Goal: Information Seeking & Learning: Compare options

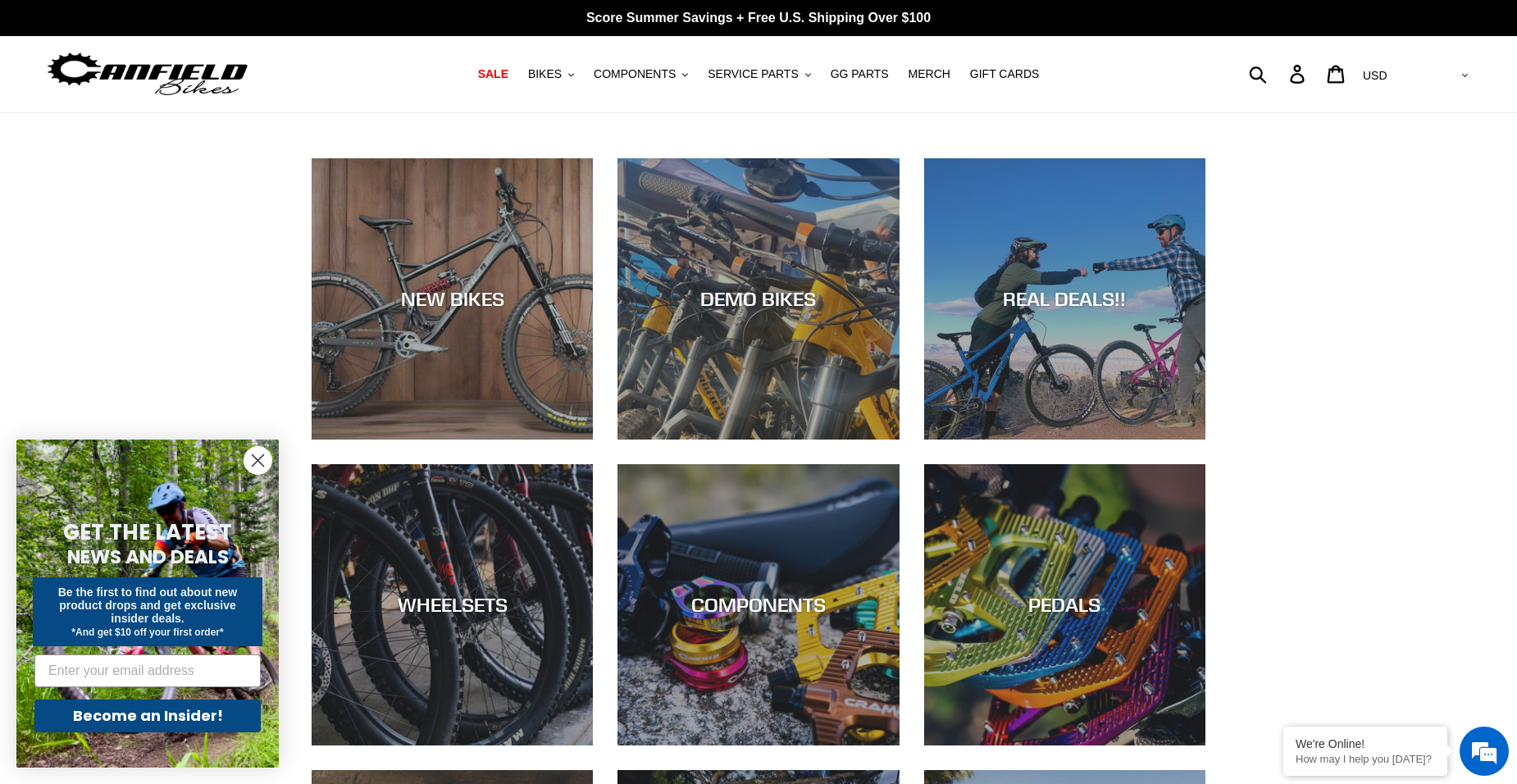
click at [260, 464] on circle "Close dialog" at bounding box center [258, 460] width 27 height 27
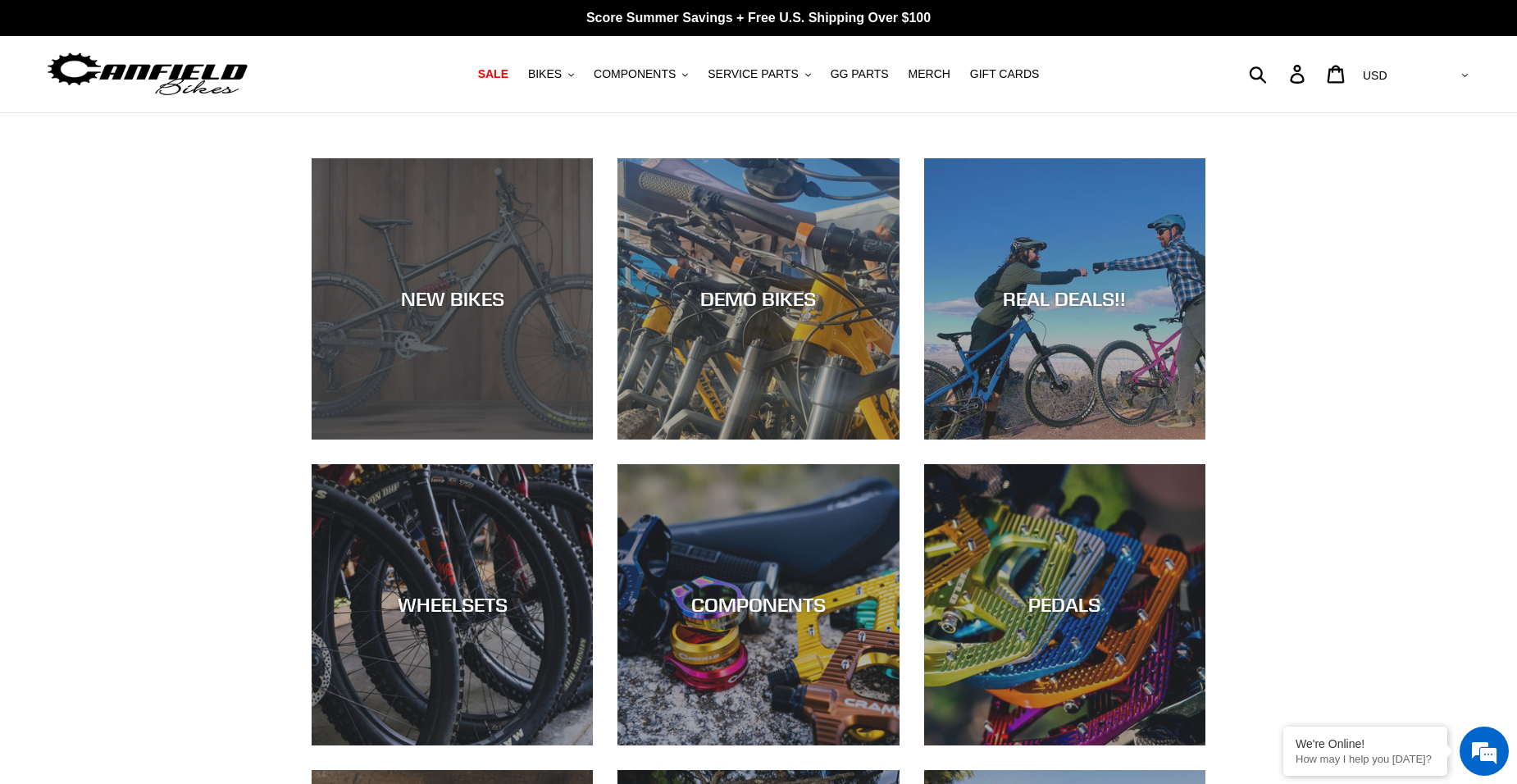
click at [427, 296] on div "NEW BIKES" at bounding box center [452, 298] width 282 height 24
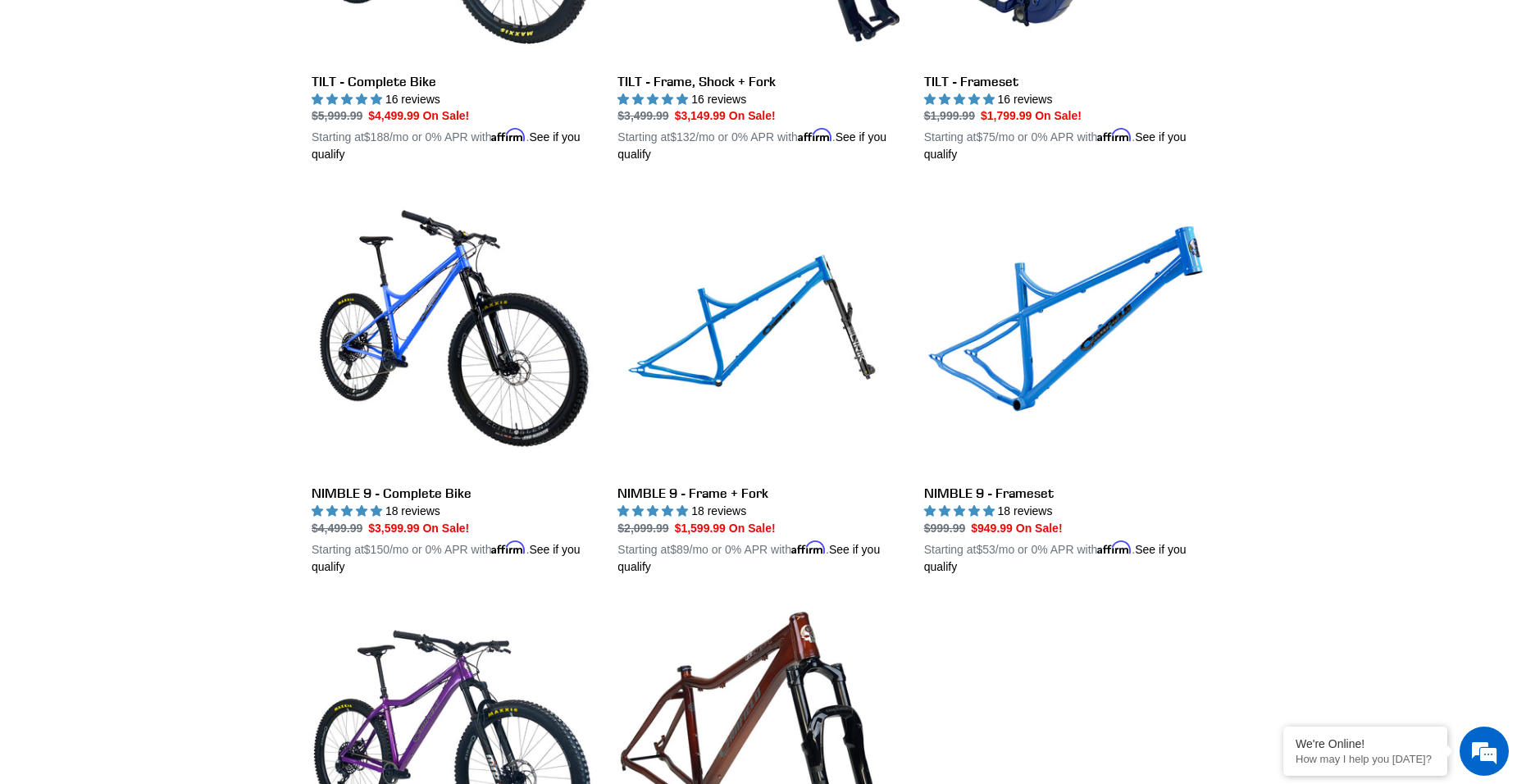
scroll to position [2378, 0]
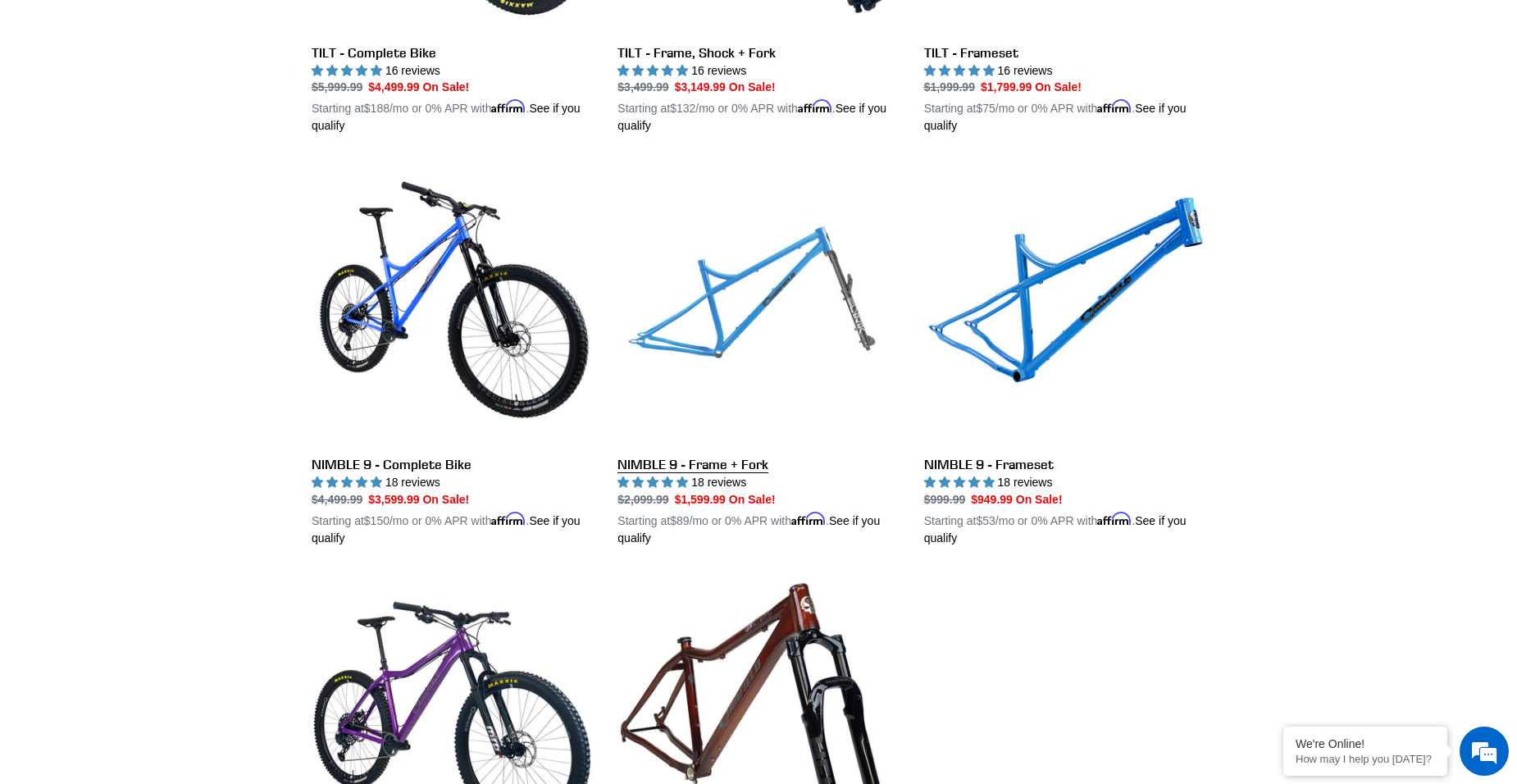
click at [669, 455] on link "NIMBLE 9 - Frame + Fork" at bounding box center [758, 355] width 282 height 384
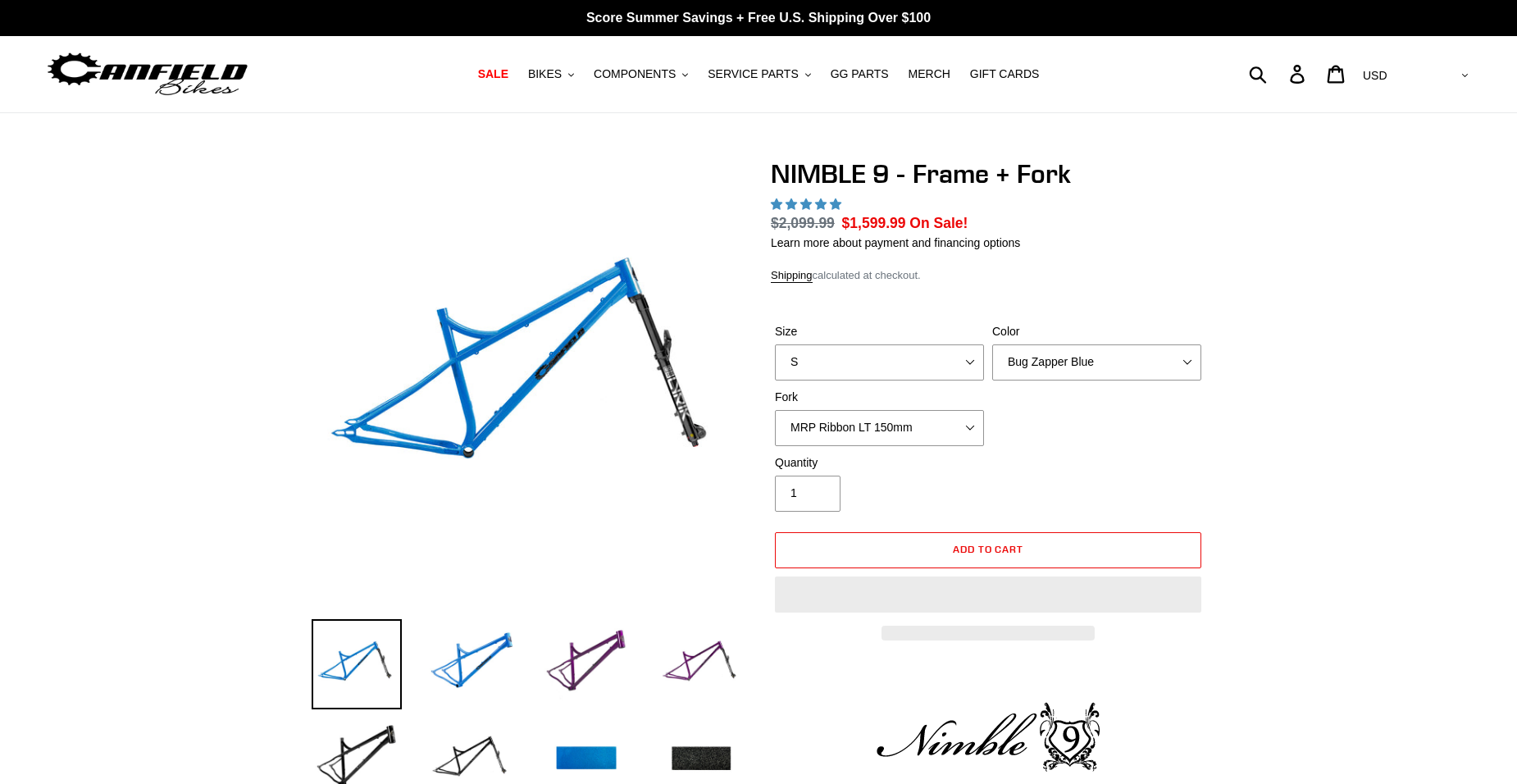
select select "highest-rating"
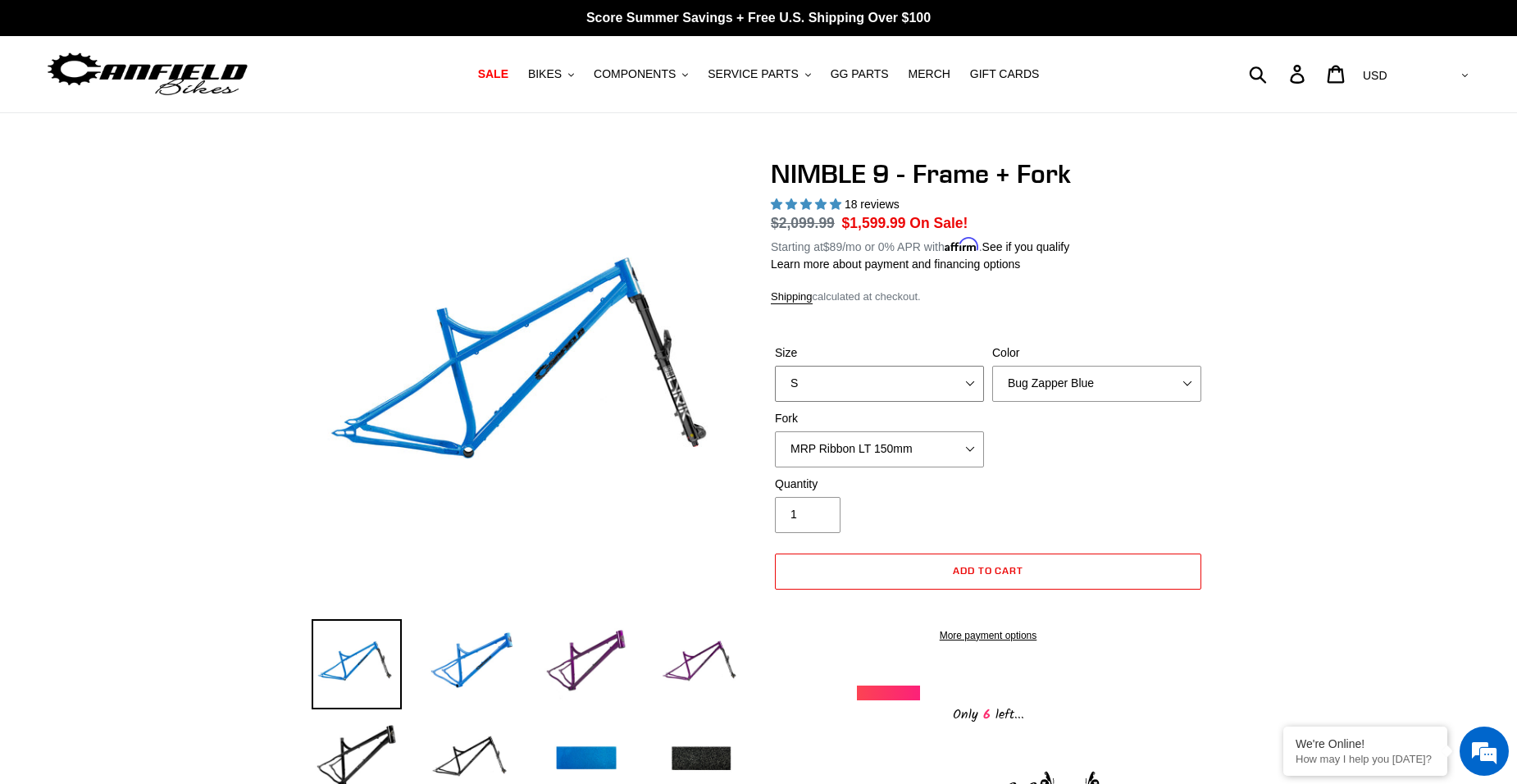
click at [956, 390] on select "S M L XL" at bounding box center [879, 383] width 209 height 36
select select "L"
click at [775, 366] on select "S M L XL" at bounding box center [879, 383] width 209 height 36
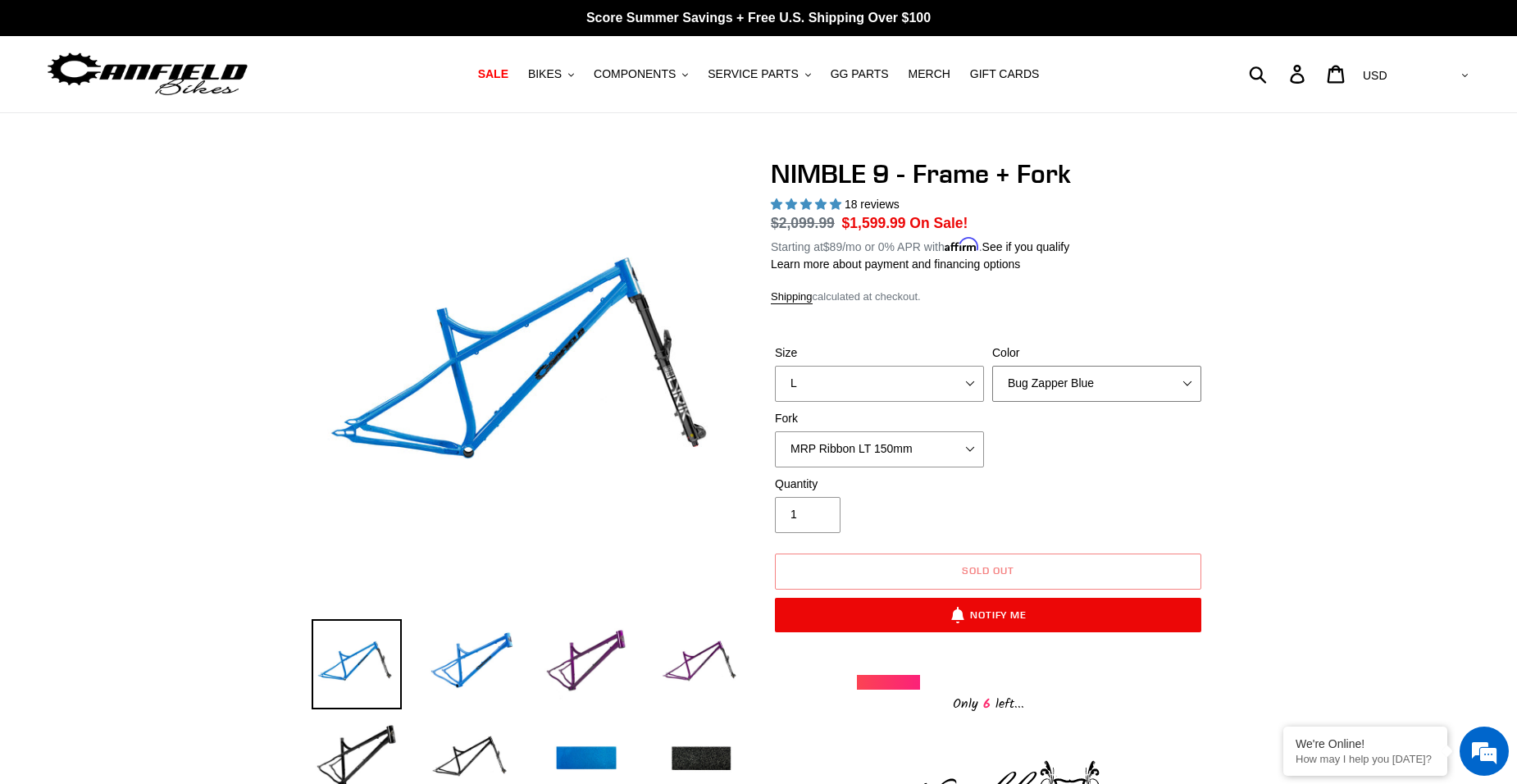
click at [1104, 385] on select "Bug Zapper Blue Purple Haze - Sold Out Galaxy Black" at bounding box center [1097, 383] width 209 height 36
click at [992, 366] on select "Bug Zapper Blue Purple Haze - Sold Out Galaxy Black" at bounding box center [1097, 383] width 209 height 36
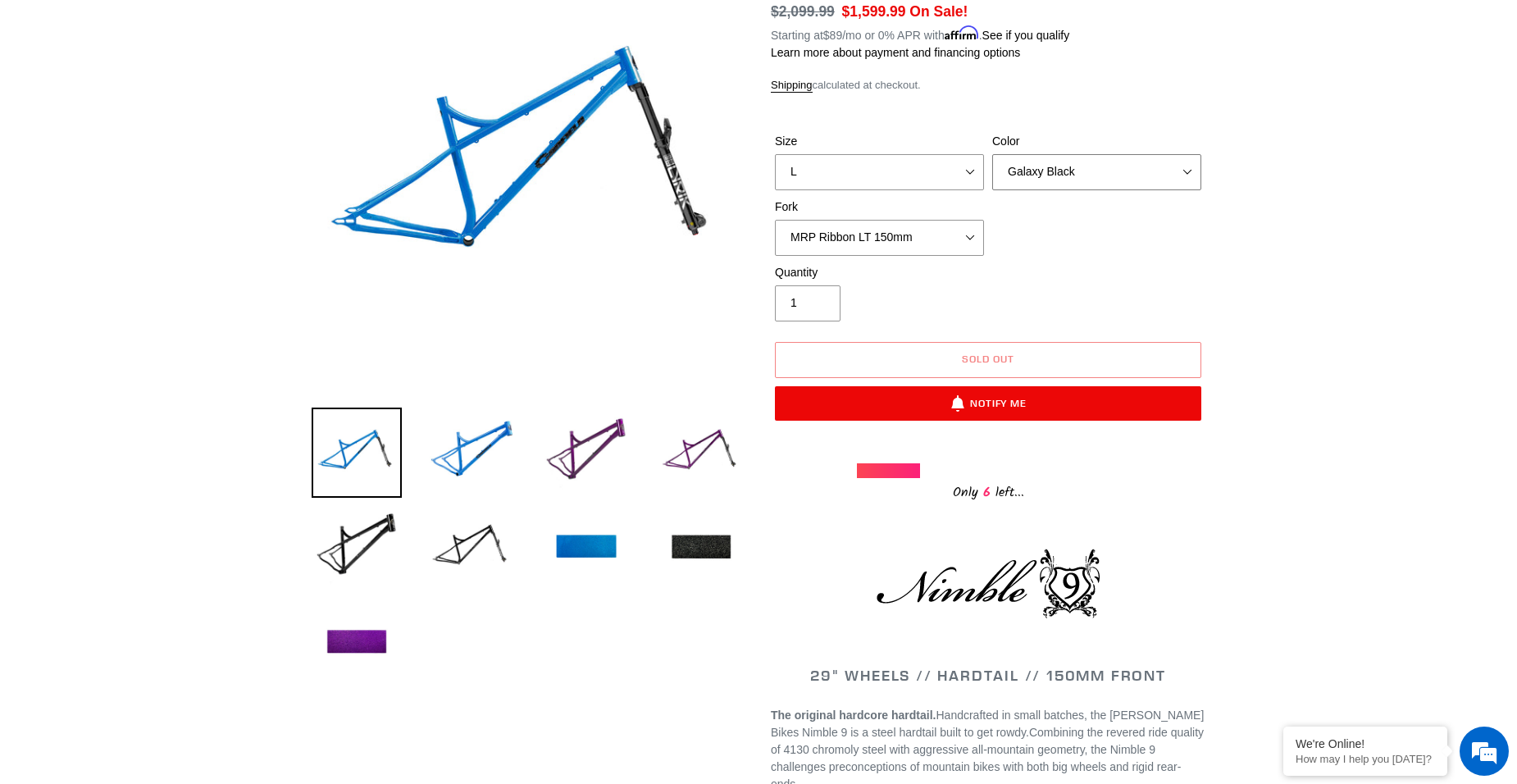
scroll to position [246, 0]
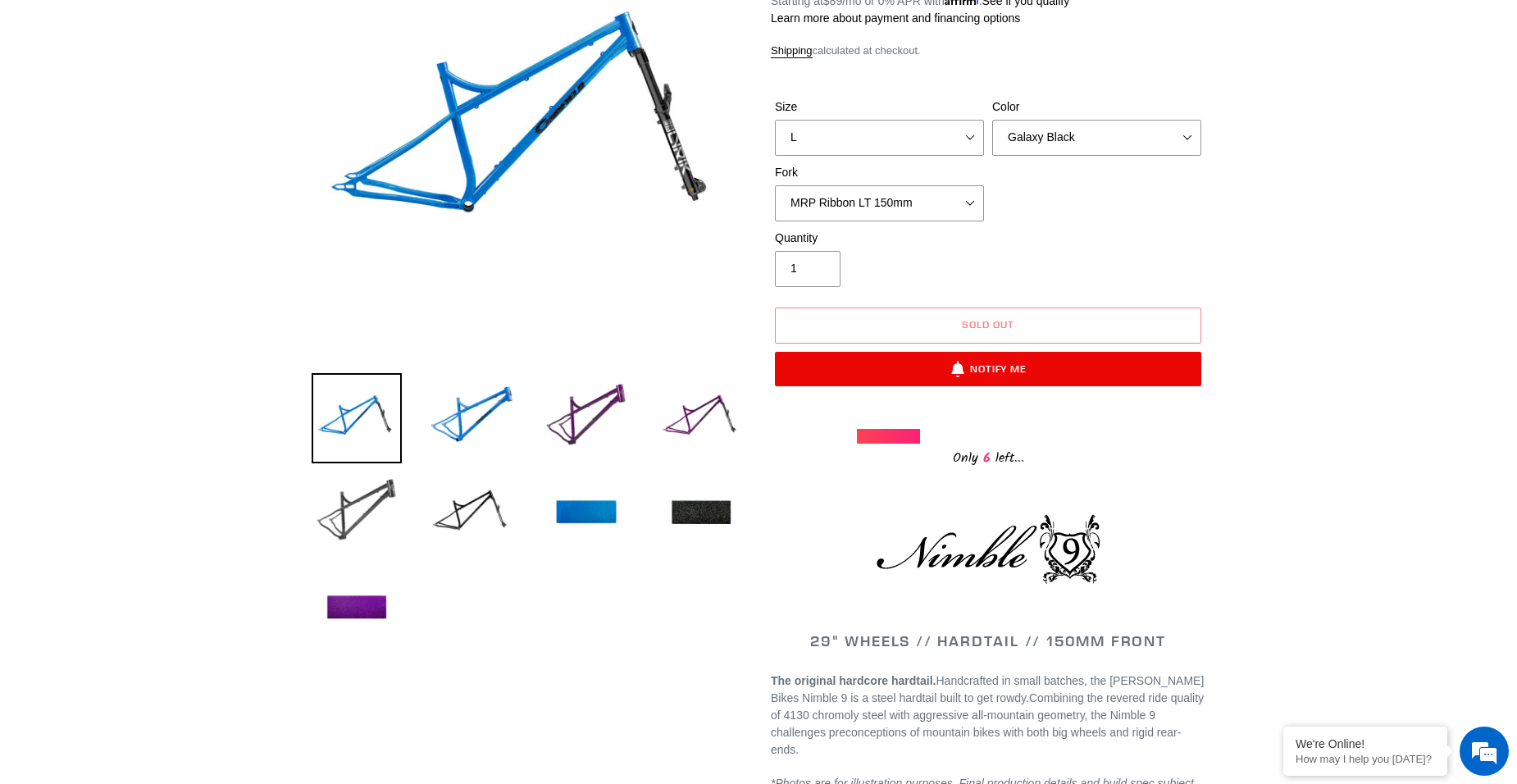
click at [384, 509] on img at bounding box center [357, 513] width 90 height 90
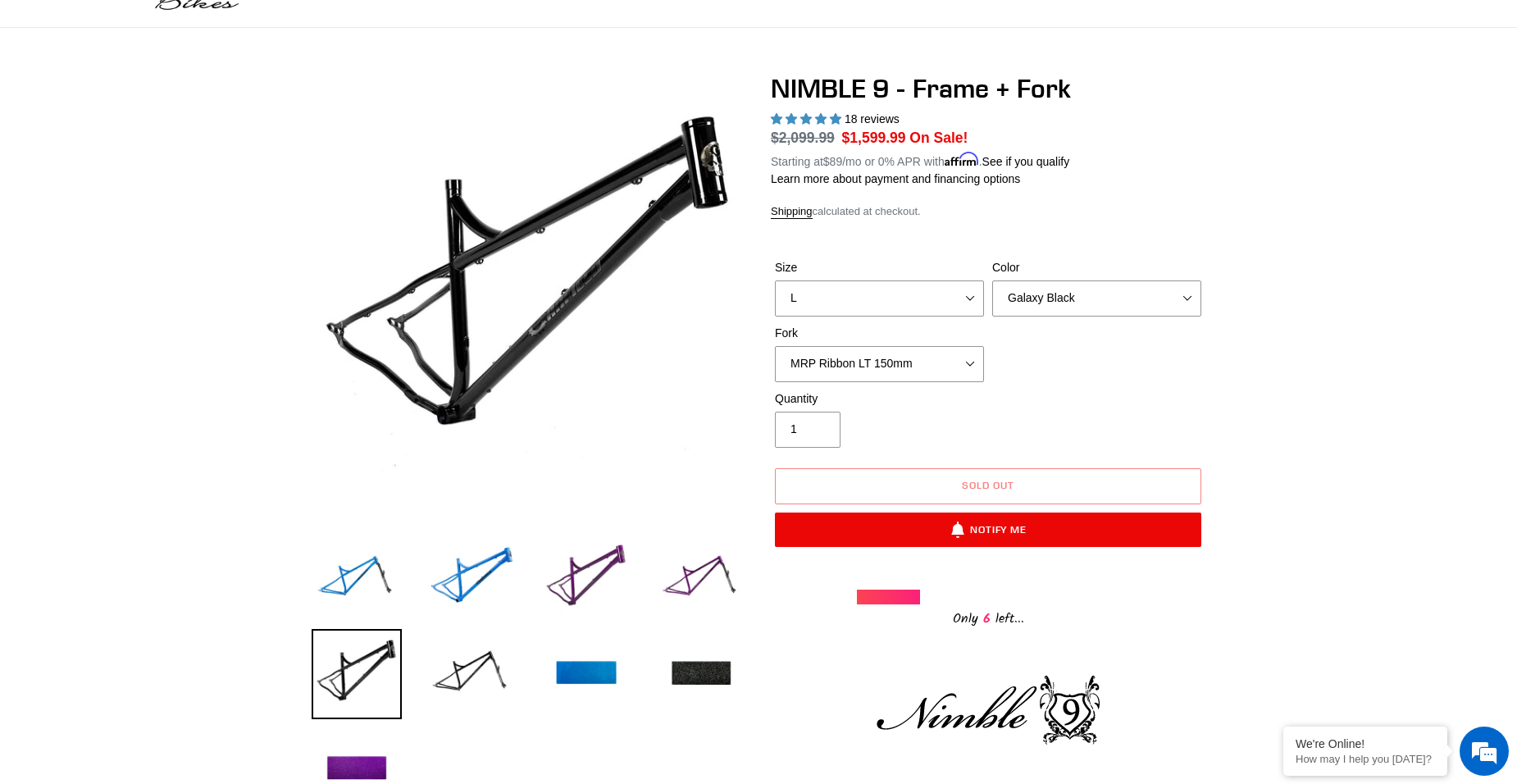
scroll to position [82, 0]
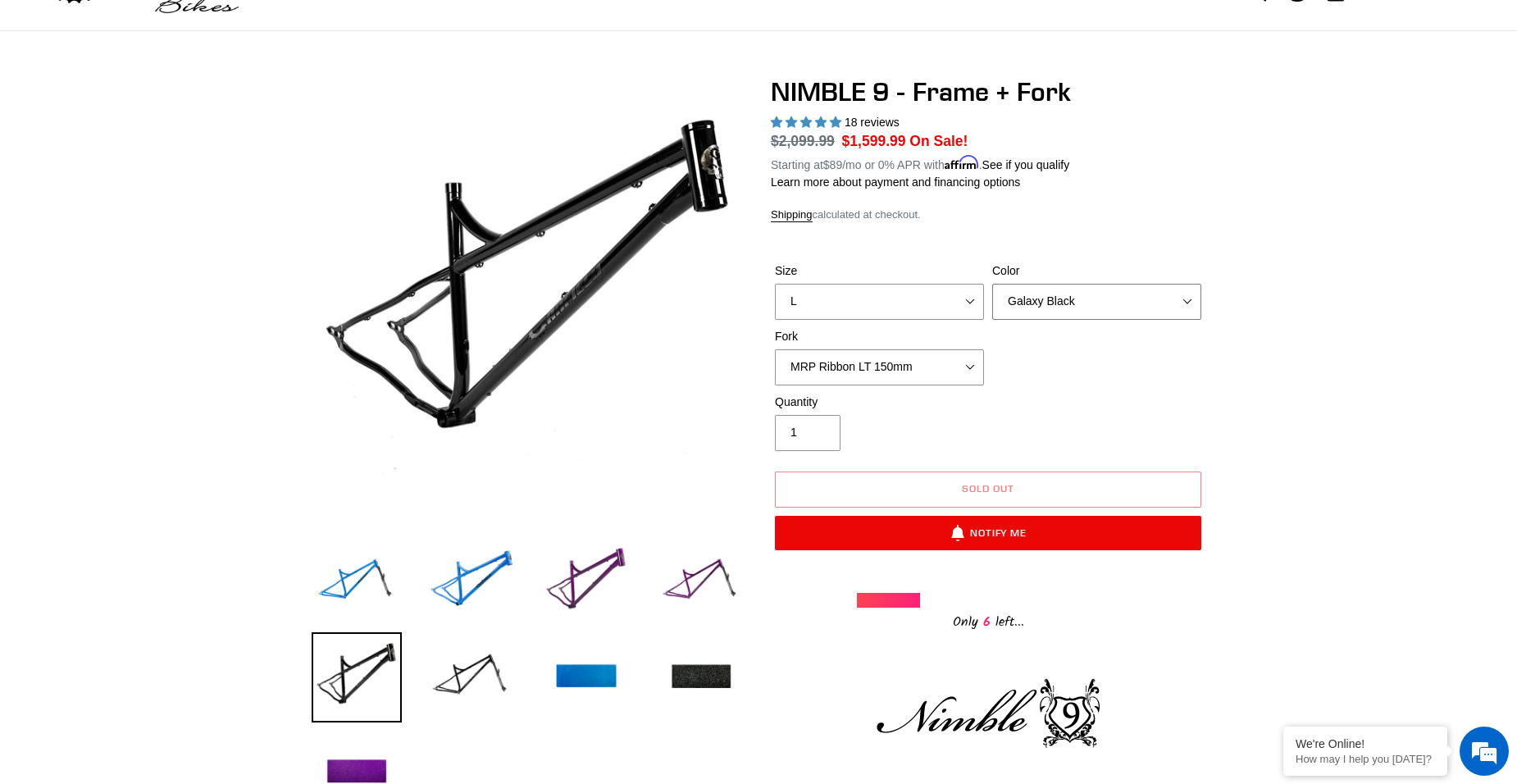
click at [1119, 298] on select "Bug Zapper Blue Purple Haze - Sold Out Galaxy Black" at bounding box center [1097, 301] width 209 height 36
select select "Bug Zapper Blue"
click at [992, 283] on select "Bug Zapper Blue Purple Haze - Sold Out Galaxy Black" at bounding box center [1097, 301] width 209 height 36
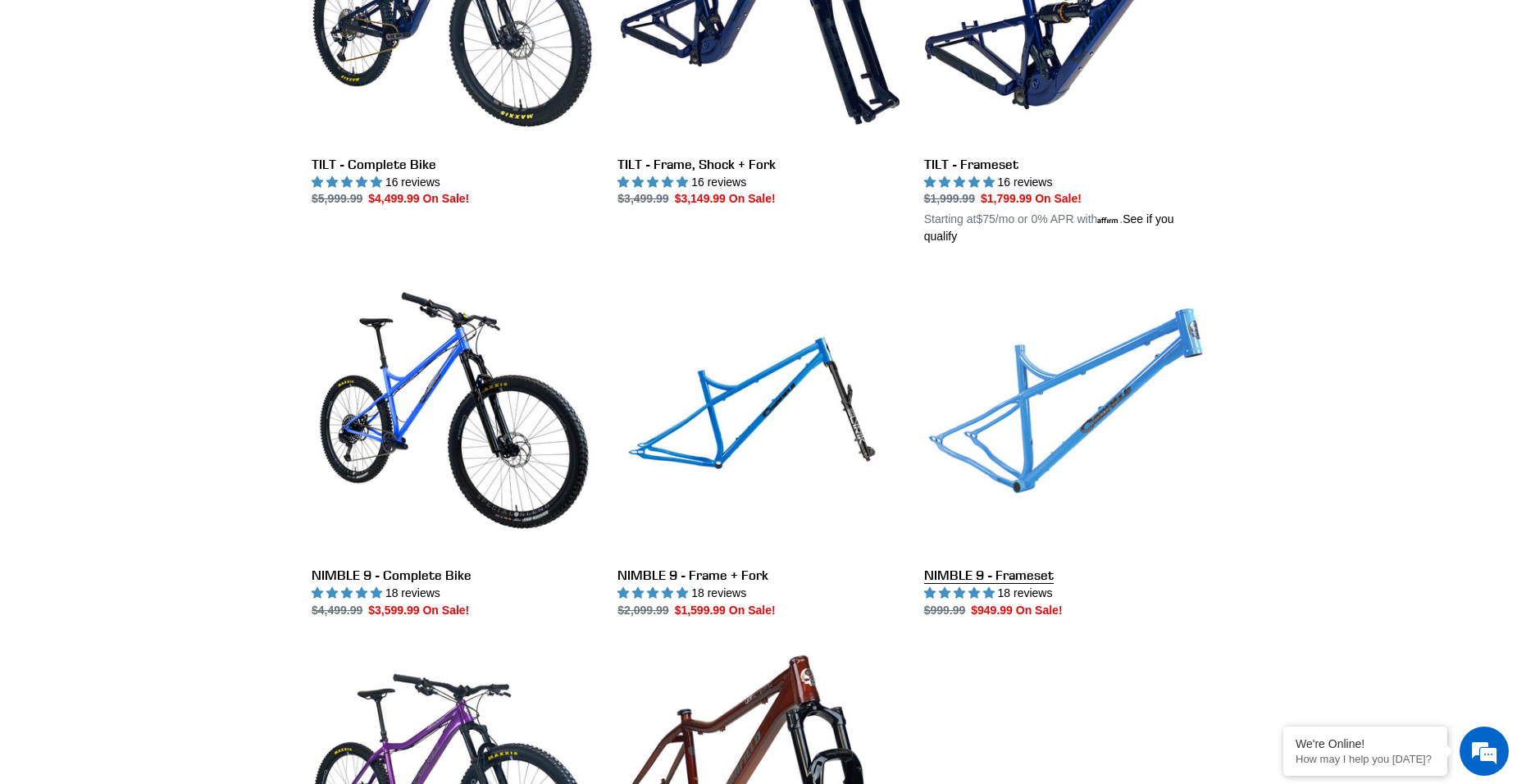
scroll to position [2378, 0]
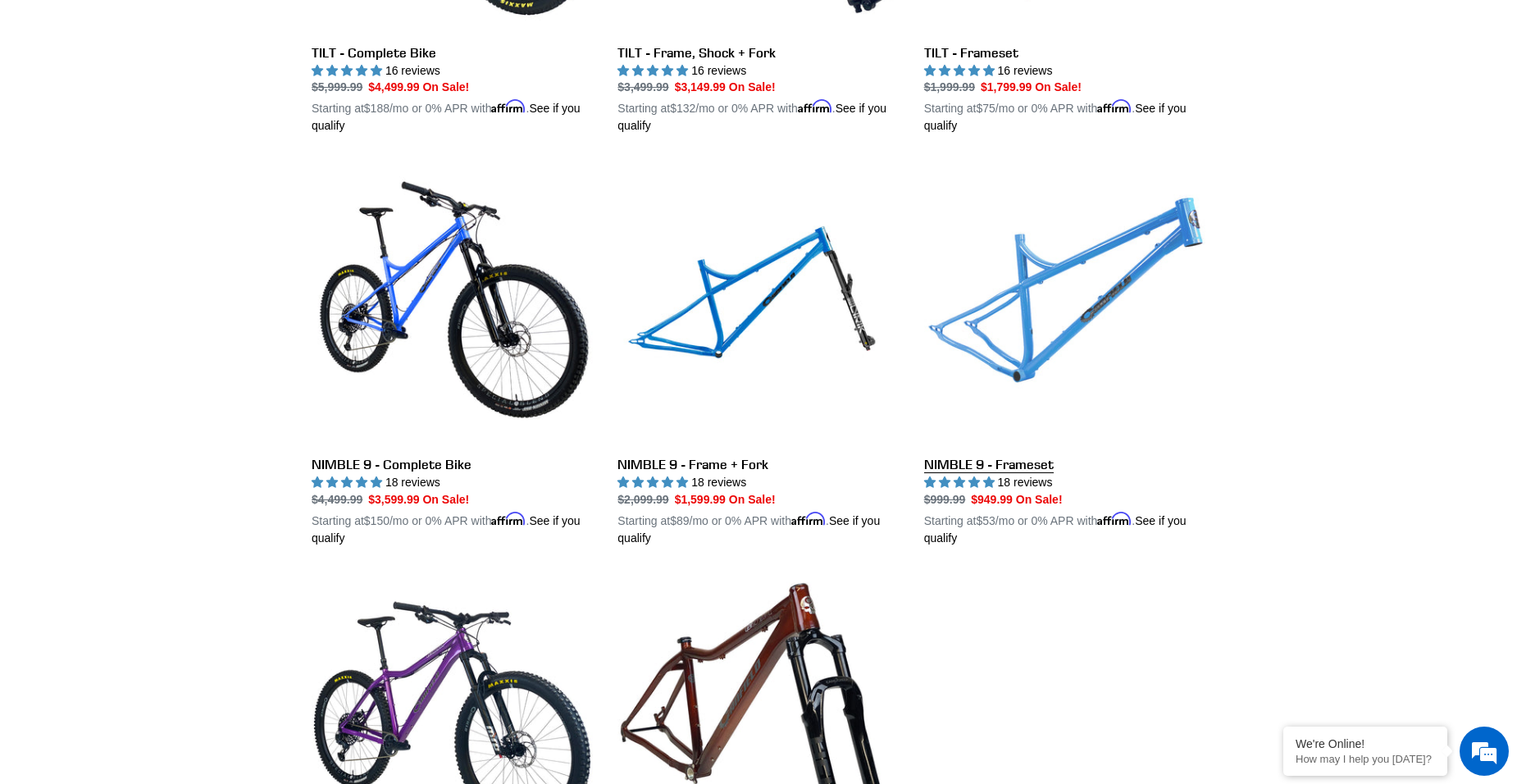
click at [990, 456] on link "NIMBLE 9 - Frameset" at bounding box center [1065, 355] width 282 height 384
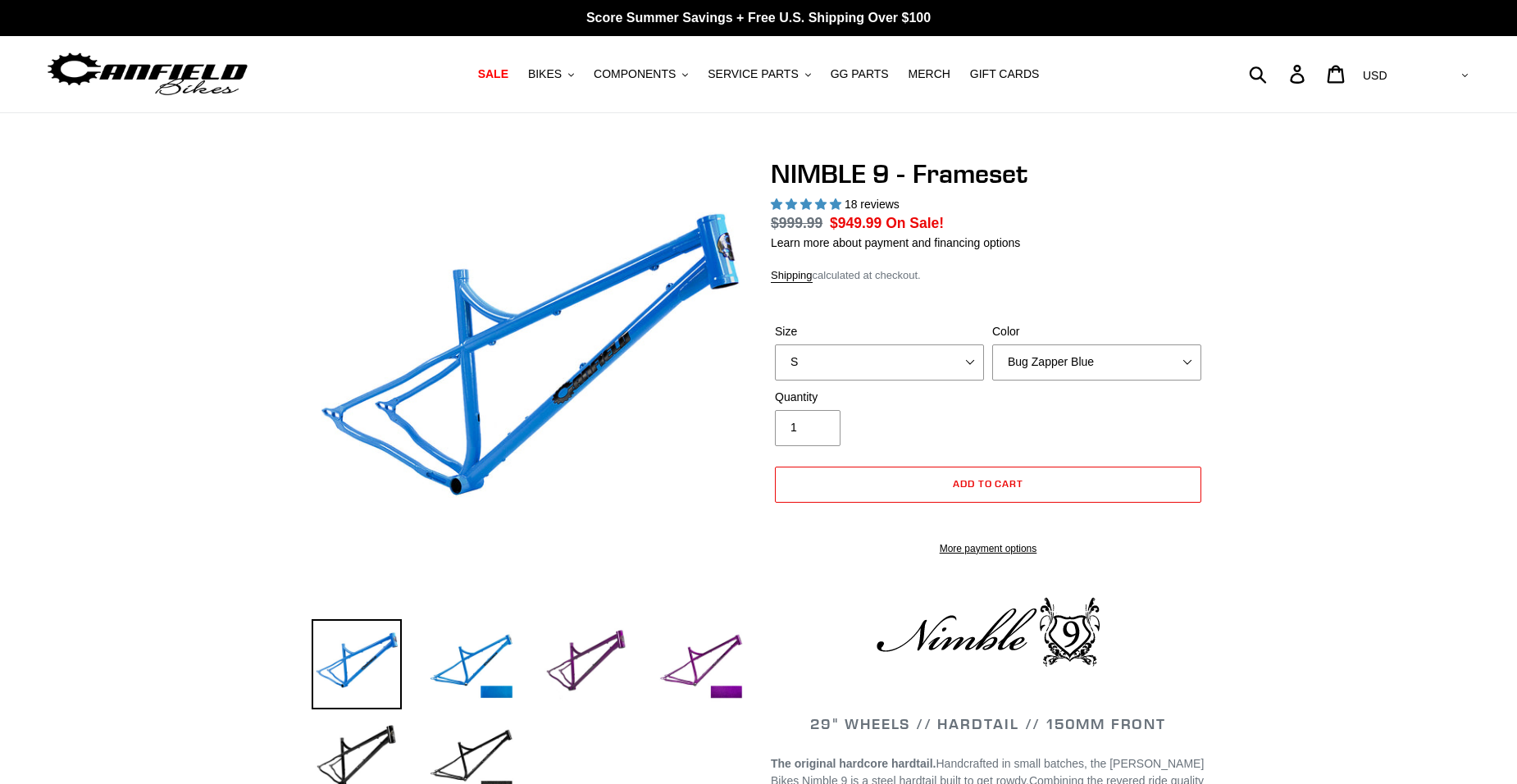
select select "highest-rating"
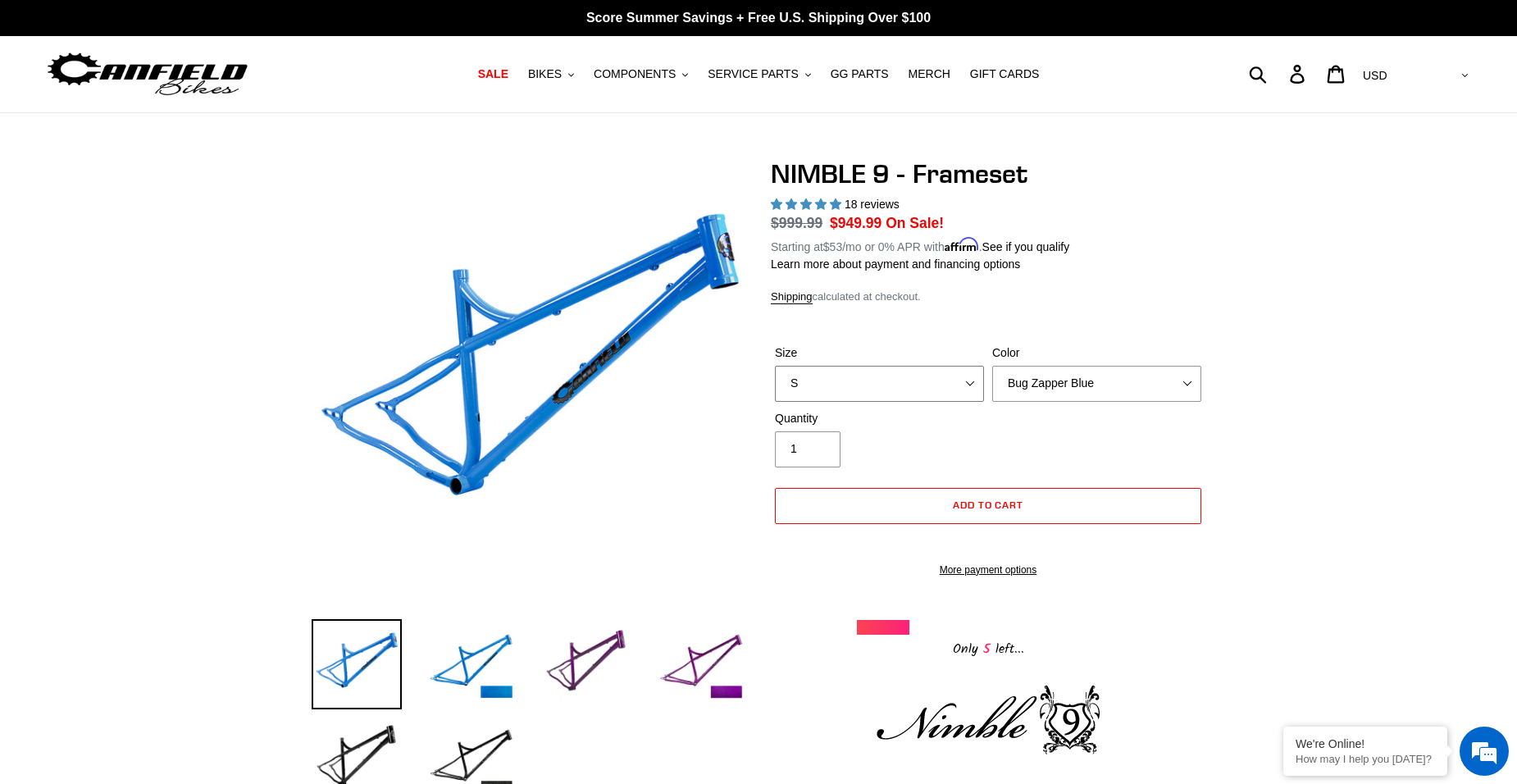
click at [965, 380] on select "S M L XL" at bounding box center [879, 383] width 209 height 36
select select "L"
click at [775, 366] on select "S M L XL" at bounding box center [879, 383] width 209 height 36
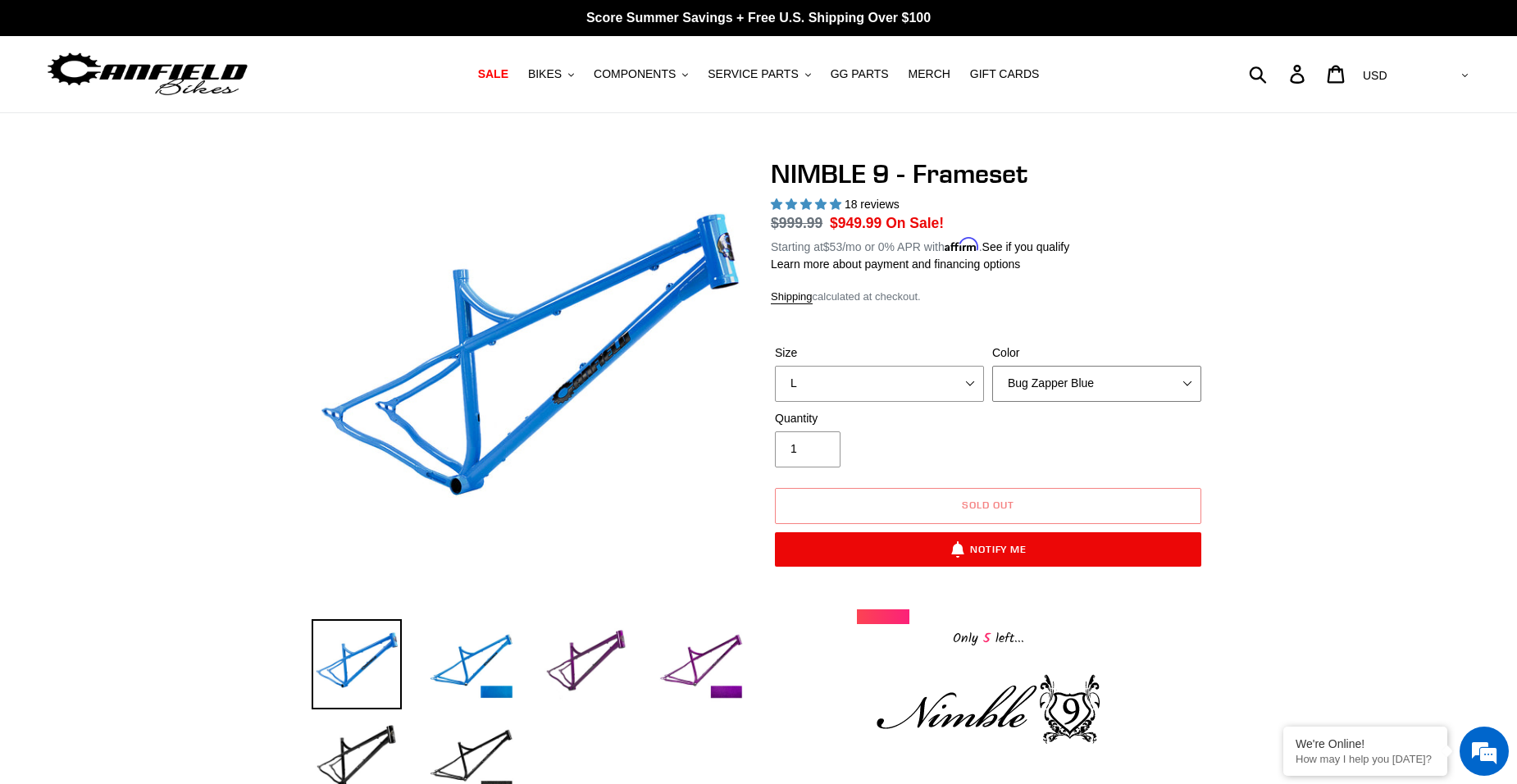
click at [1031, 389] on select "Bug Zapper Blue Purple Haze -Sold Out Galaxy Black" at bounding box center [1097, 383] width 209 height 36
click at [992, 366] on select "Bug Zapper Blue Purple Haze -Sold Out Galaxy Black" at bounding box center [1097, 383] width 209 height 36
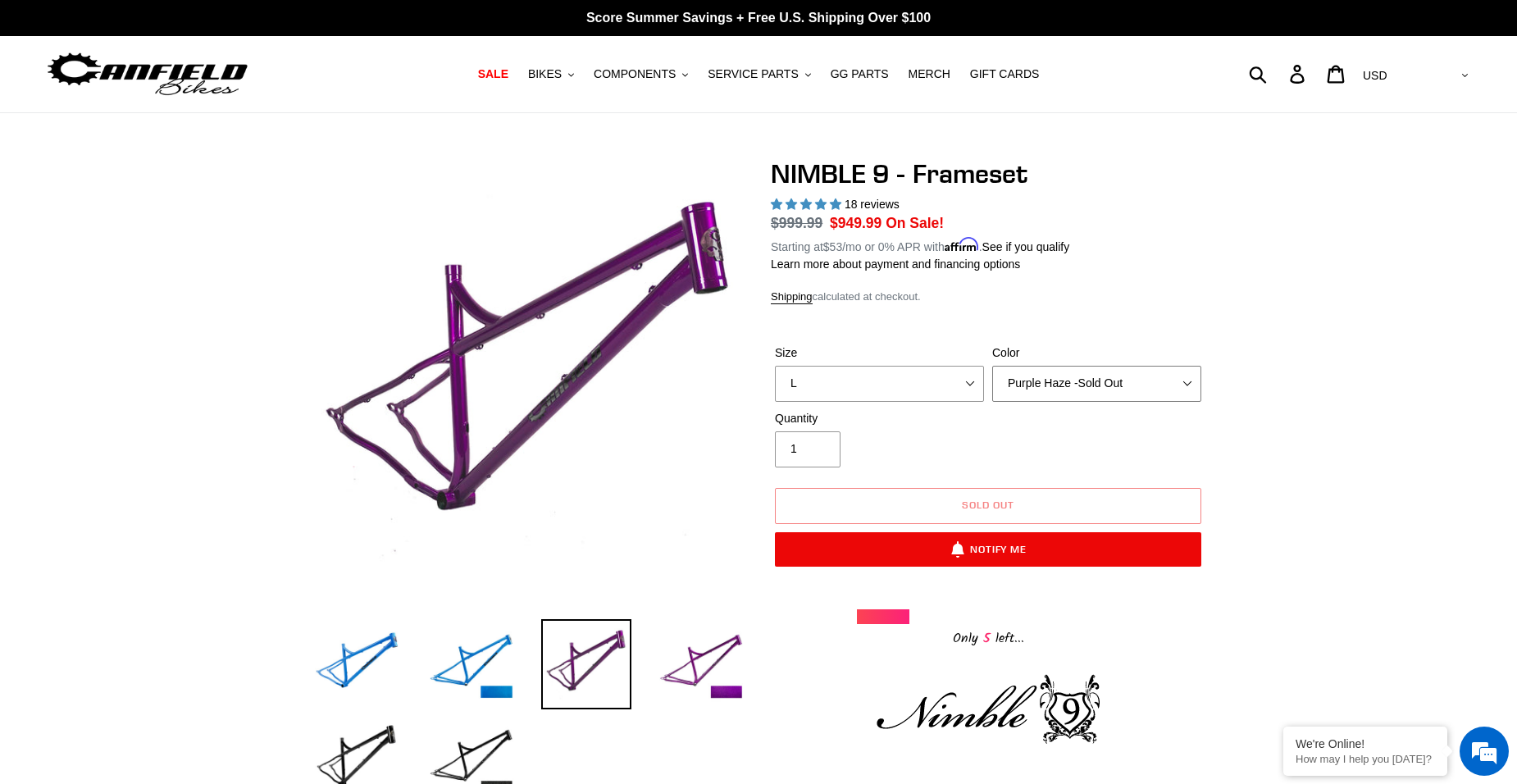
click at [1034, 384] on select "Bug Zapper Blue Purple Haze -Sold Out Galaxy Black" at bounding box center [1097, 383] width 209 height 36
select select "Galaxy Black"
click at [992, 366] on select "Bug Zapper Blue Purple Haze -Sold Out Galaxy Black" at bounding box center [1097, 383] width 209 height 36
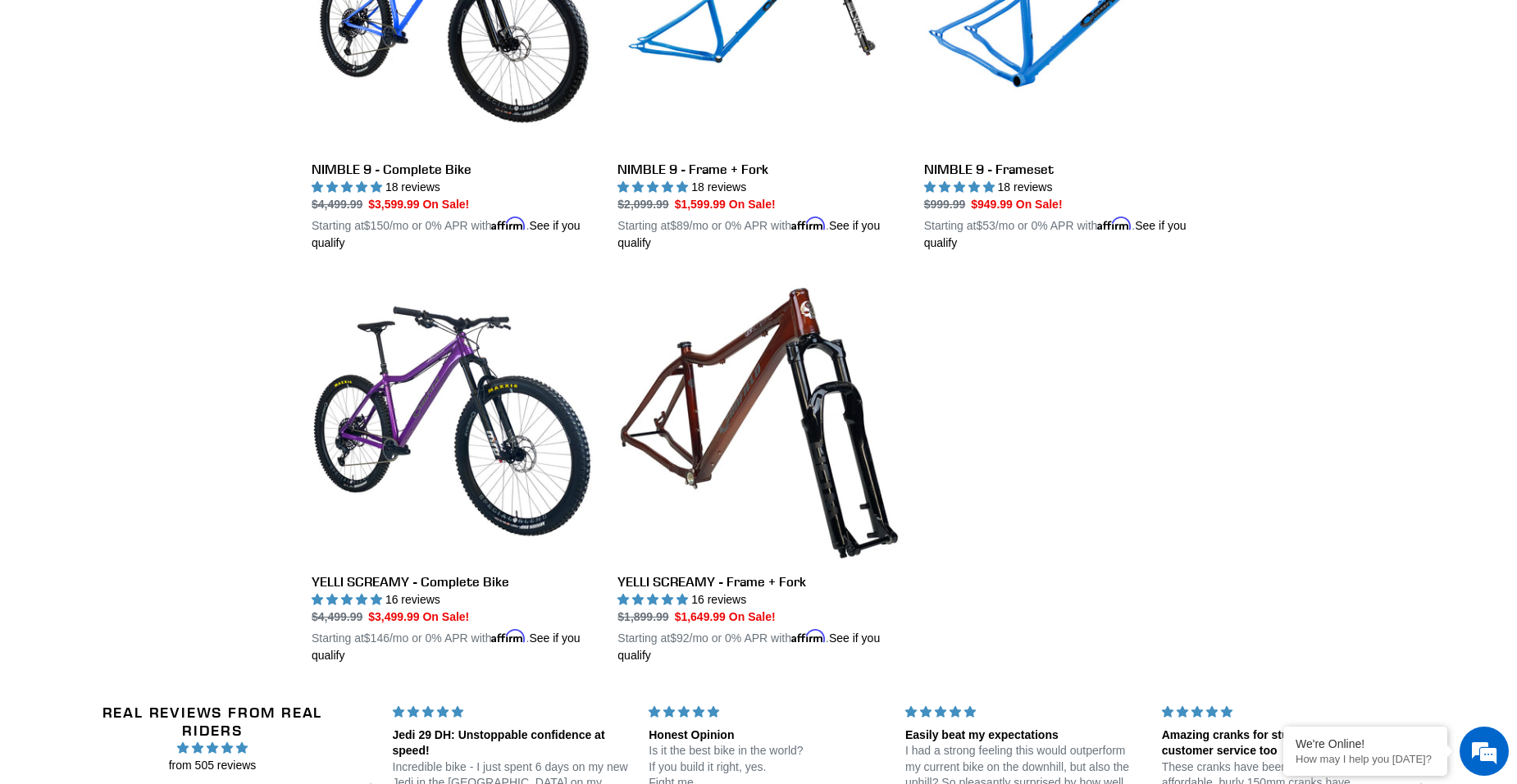
scroll to position [2908, 0]
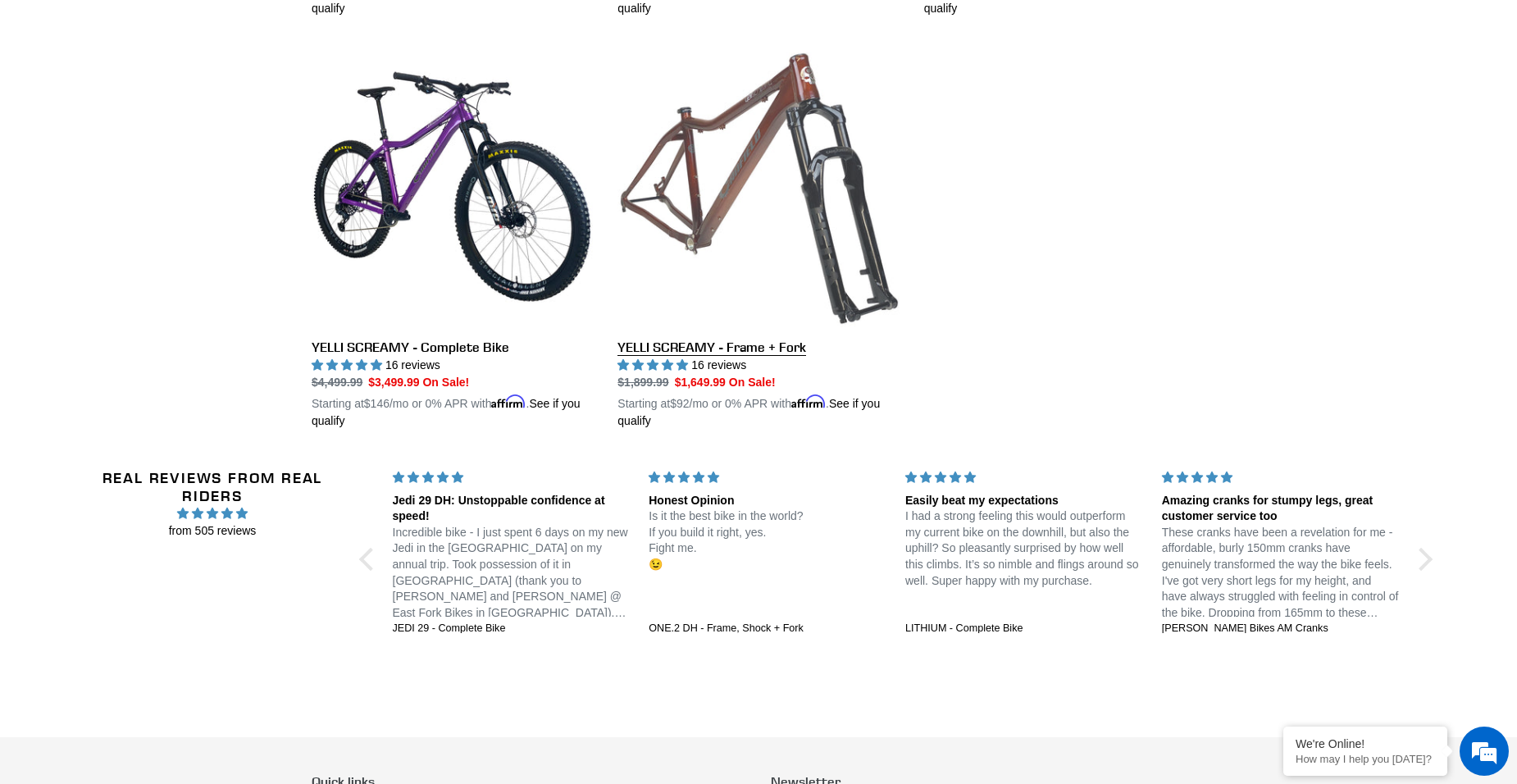
click at [675, 334] on link "YELLI SCREAMY - Frame + Fork" at bounding box center [758, 237] width 282 height 384
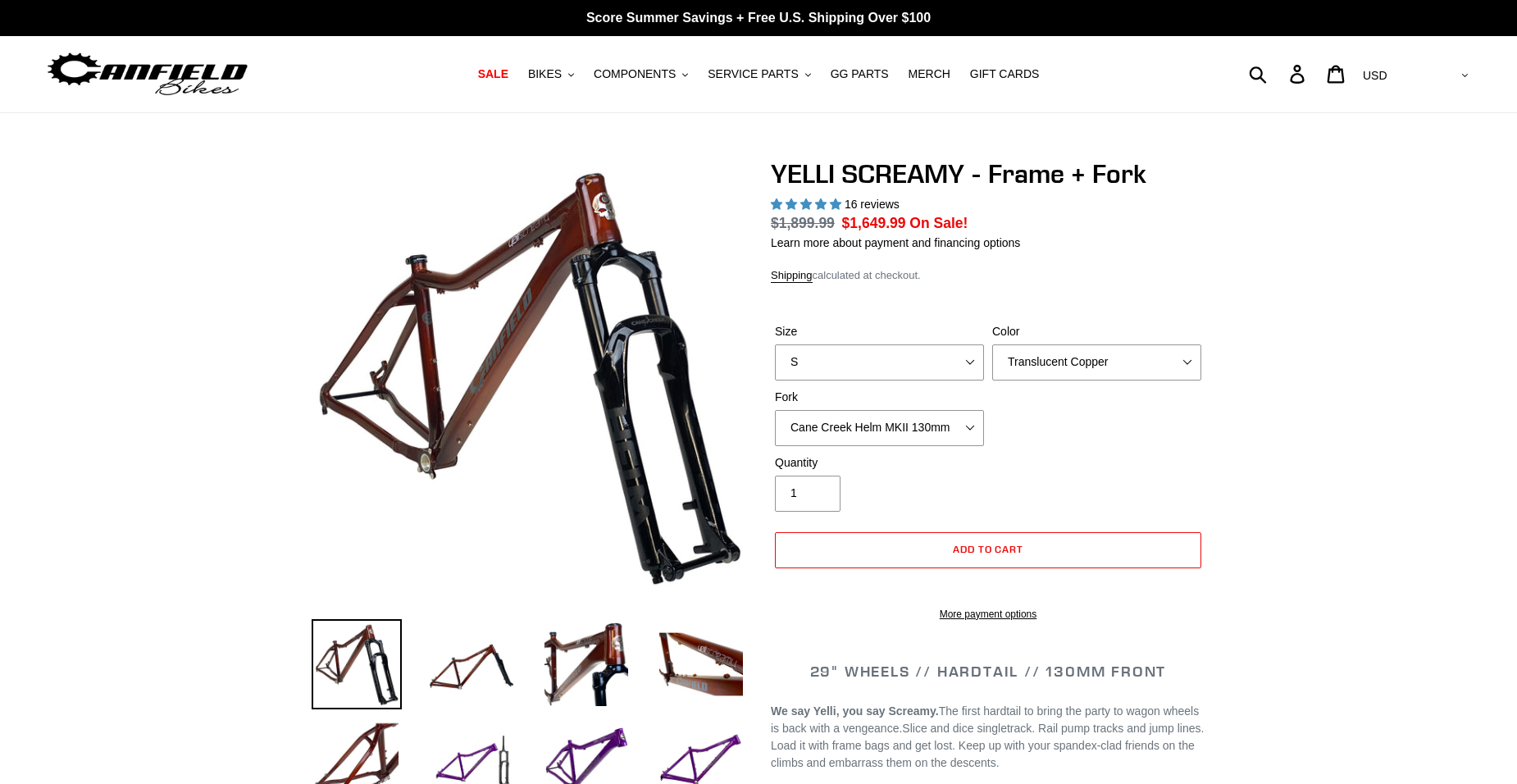
select select "highest-rating"
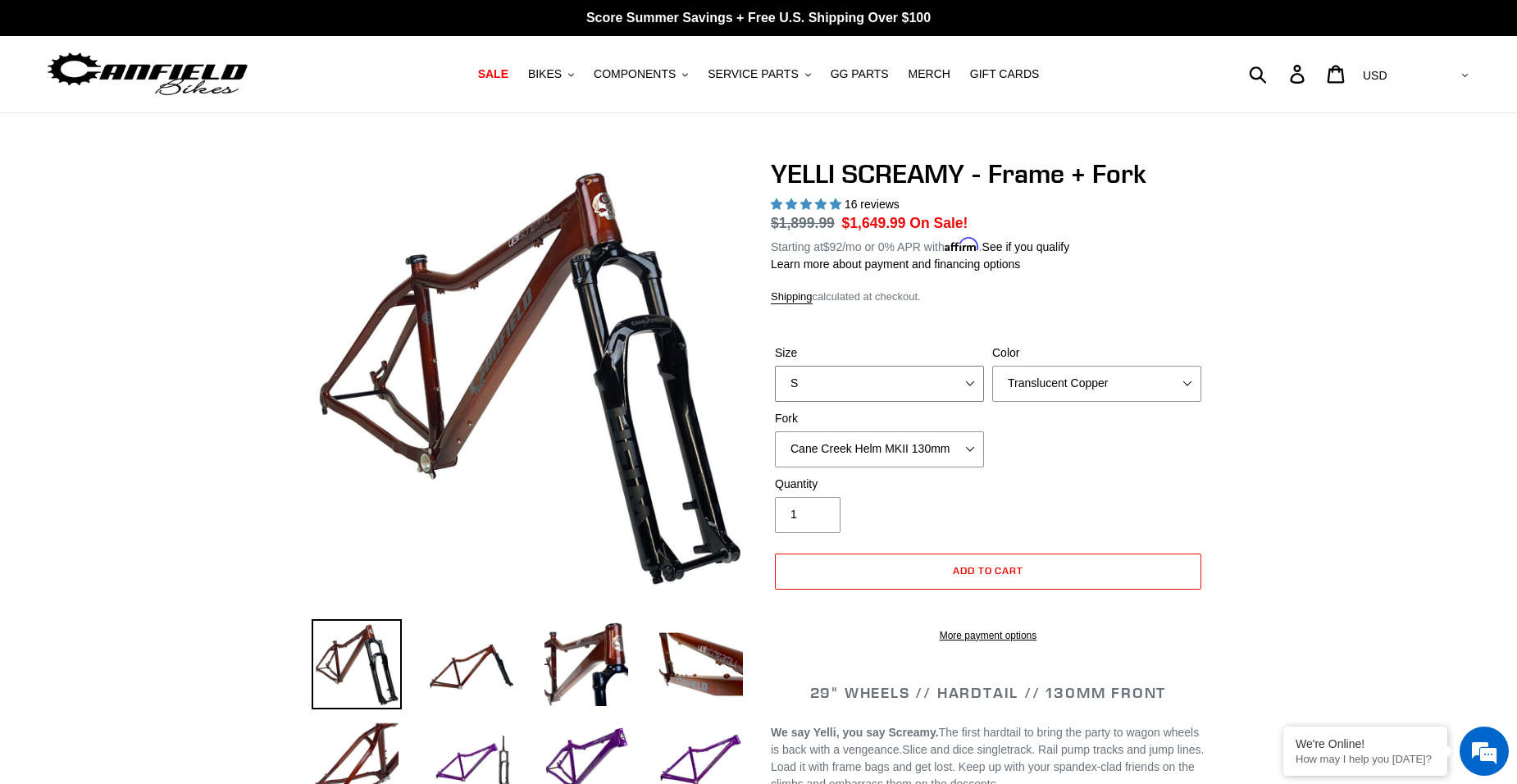
click at [958, 374] on select "S M L XL" at bounding box center [879, 383] width 209 height 36
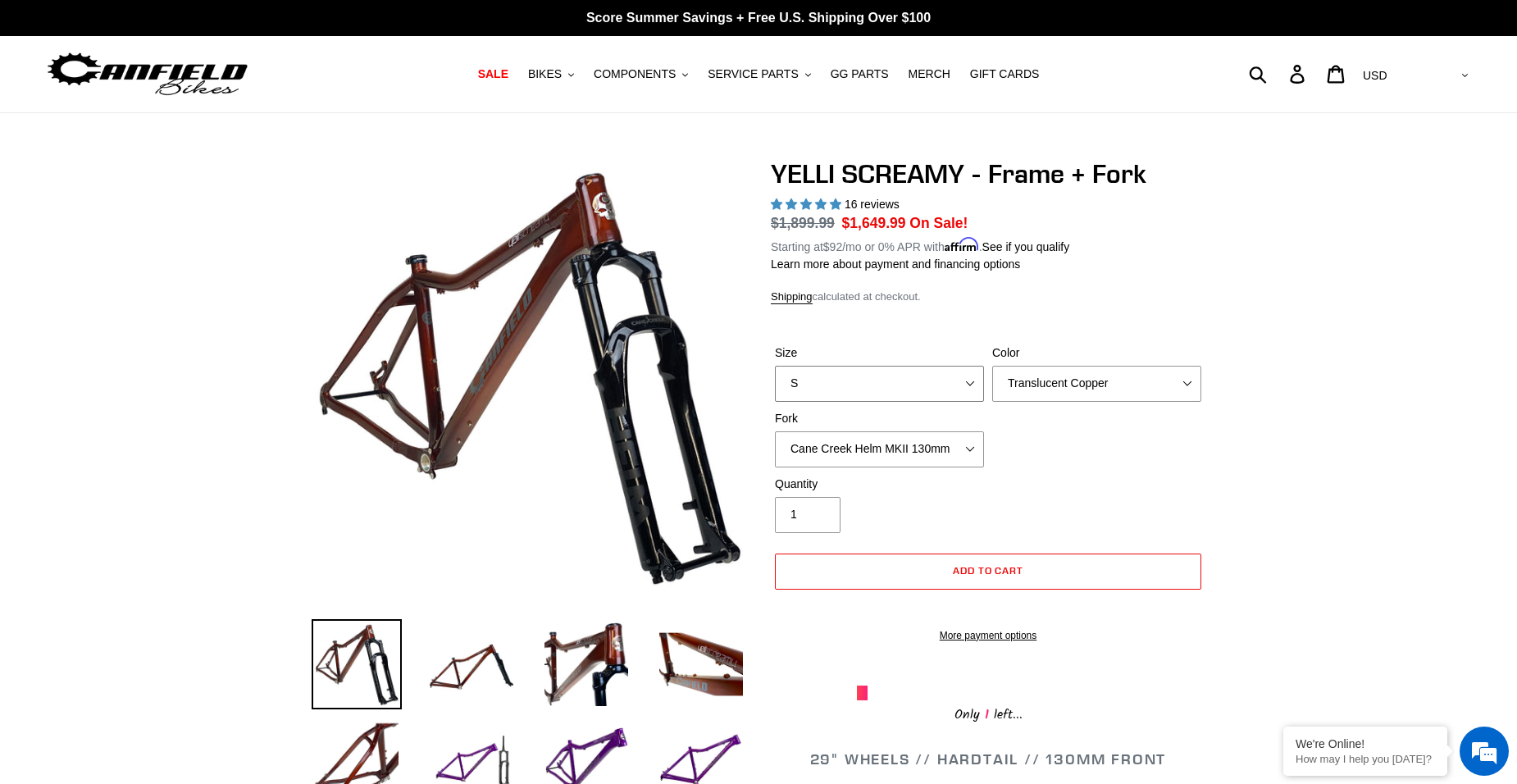
select select "L"
click at [775, 366] on select "S M L XL" at bounding box center [879, 383] width 209 height 36
click at [1098, 381] on select "Translucent Copper Purple Haze Raw" at bounding box center [1097, 383] width 209 height 36
select select "Raw"
click at [992, 366] on select "Translucent Copper Purple Haze Raw" at bounding box center [1097, 383] width 209 height 36
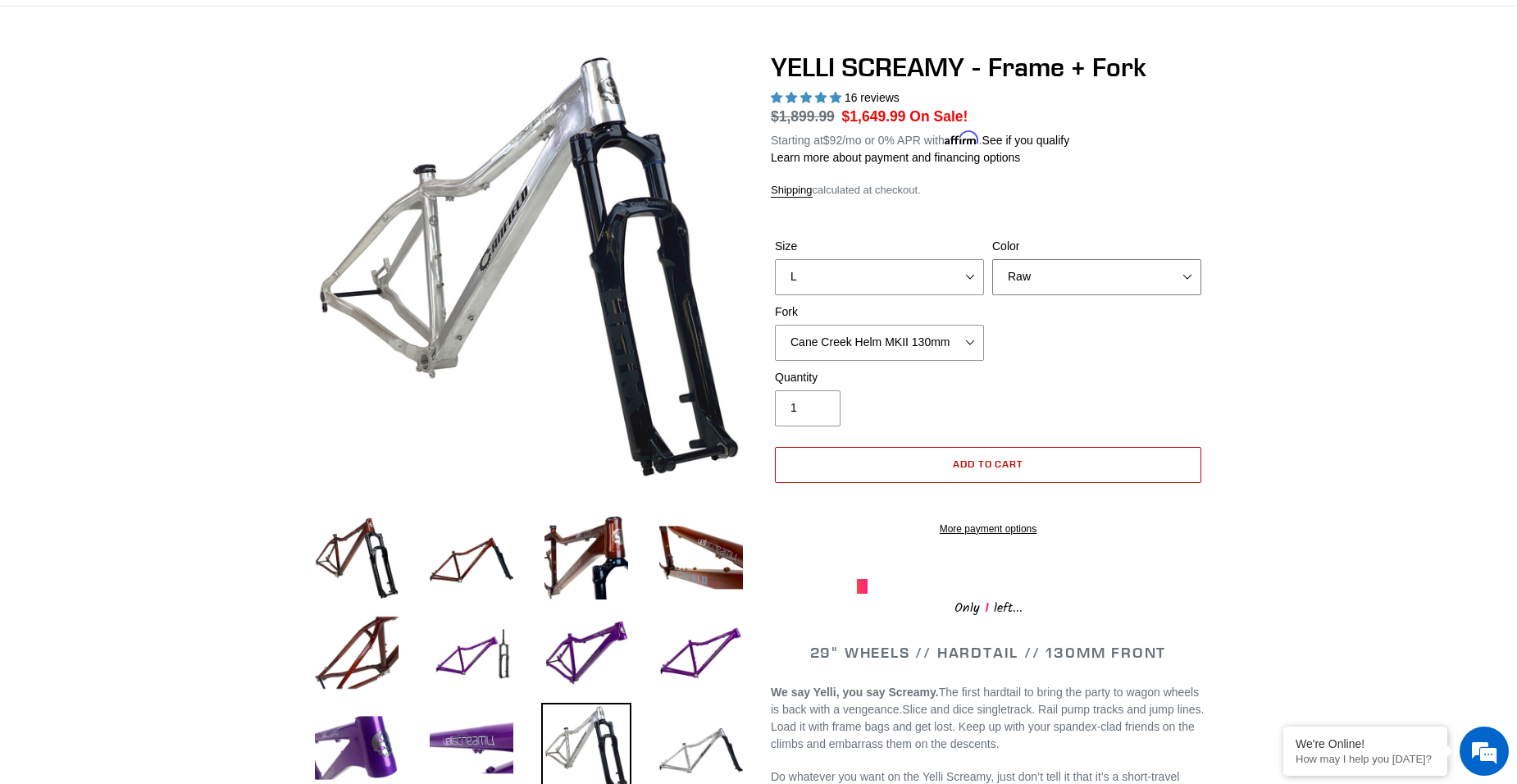
scroll to position [82, 0]
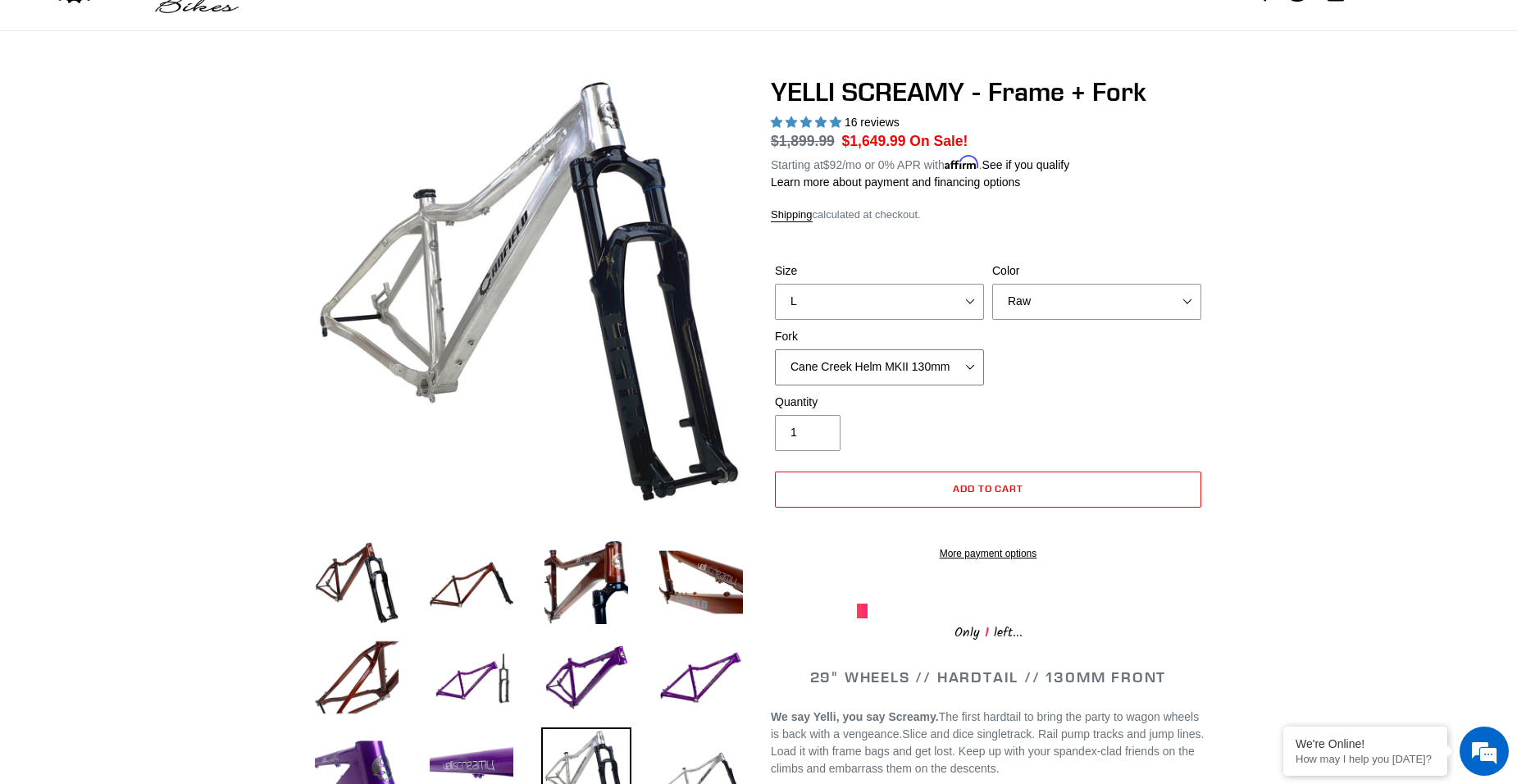
click at [904, 368] on select "Cane Creek Helm MKII 130mm Fox 34 SL Factory Grip X 130mm RockShox Pike Ultimat…" at bounding box center [879, 367] width 209 height 36
click at [775, 350] on select "Cane Creek Helm MKII 130mm Fox 34 SL Factory Grip X 130mm RockShox Pike Ultimat…" at bounding box center [879, 367] width 209 height 36
click at [864, 369] on select "Cane Creek Helm MKII 130mm Fox 34 SL Factory Grip X 130mm RockShox Pike Ultimat…" at bounding box center [879, 367] width 209 height 36
click at [775, 350] on select "Cane Creek Helm MKII 130mm Fox 34 SL Factory Grip X 130mm RockShox Pike Ultimat…" at bounding box center [879, 367] width 209 height 36
click at [856, 372] on select "Cane Creek Helm MKII 130mm Fox 34 SL Factory Grip X 130mm RockShox Pike Ultimat…" at bounding box center [879, 367] width 209 height 36
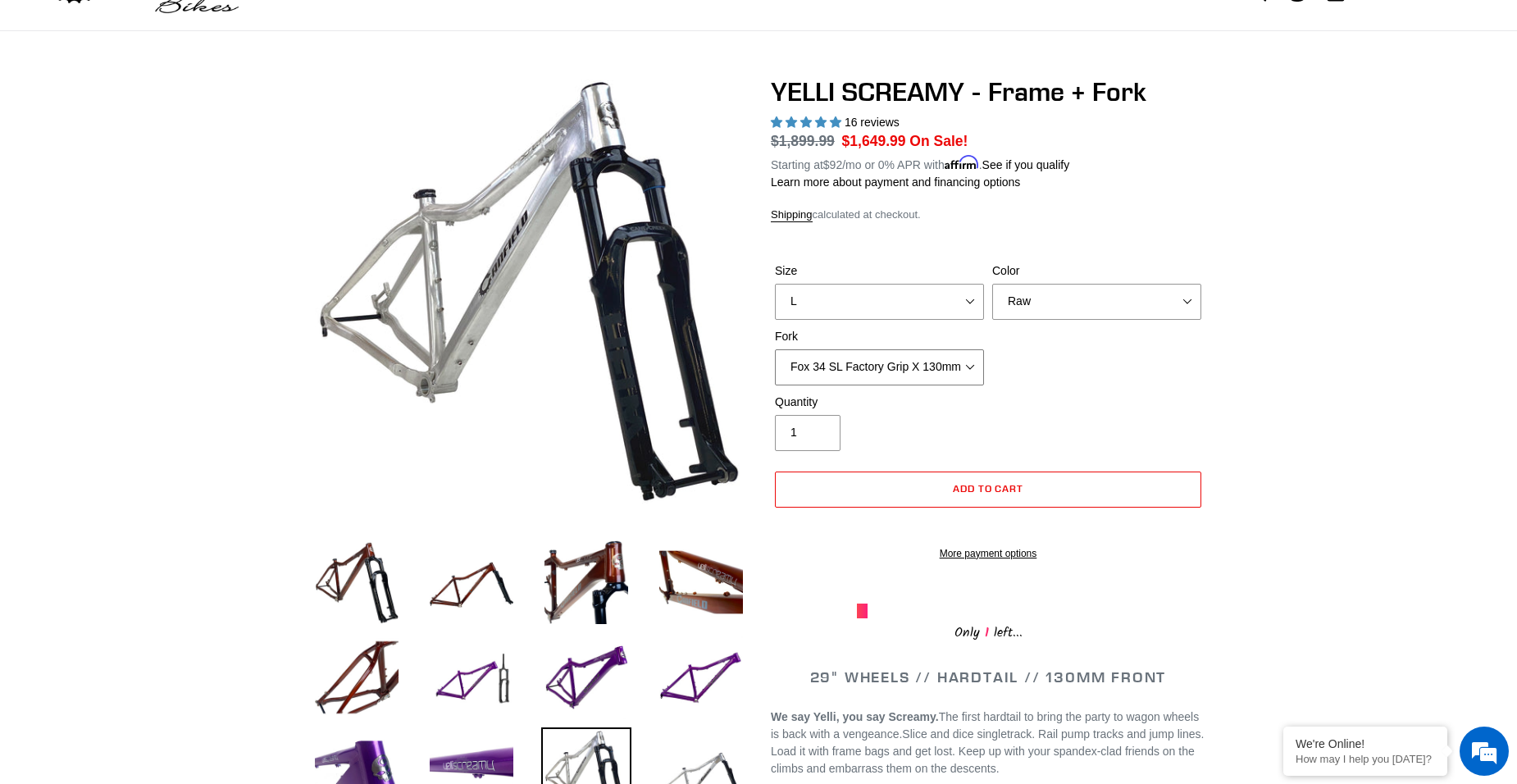
click at [775, 350] on select "Cane Creek Helm MKII 130mm Fox 34 SL Factory Grip X 130mm RockShox Pike Ultimat…" at bounding box center [879, 367] width 209 height 36
click at [852, 381] on select "Cane Creek Helm MKII 130mm Fox 34 SL Factory Grip X 130mm RockShox Pike Ultimat…" at bounding box center [879, 367] width 209 height 36
click at [844, 456] on div "Quantity 1" at bounding box center [988, 426] width 434 height 65
click at [879, 366] on select "Cane Creek Helm MKII 130mm Fox 34 SL Factory Grip X 130mm RockShox Pike Ultimat…" at bounding box center [879, 367] width 209 height 36
click at [775, 350] on select "Cane Creek Helm MKII 130mm Fox 34 SL Factory Grip X 130mm RockShox Pike Ultimat…" at bounding box center [879, 367] width 209 height 36
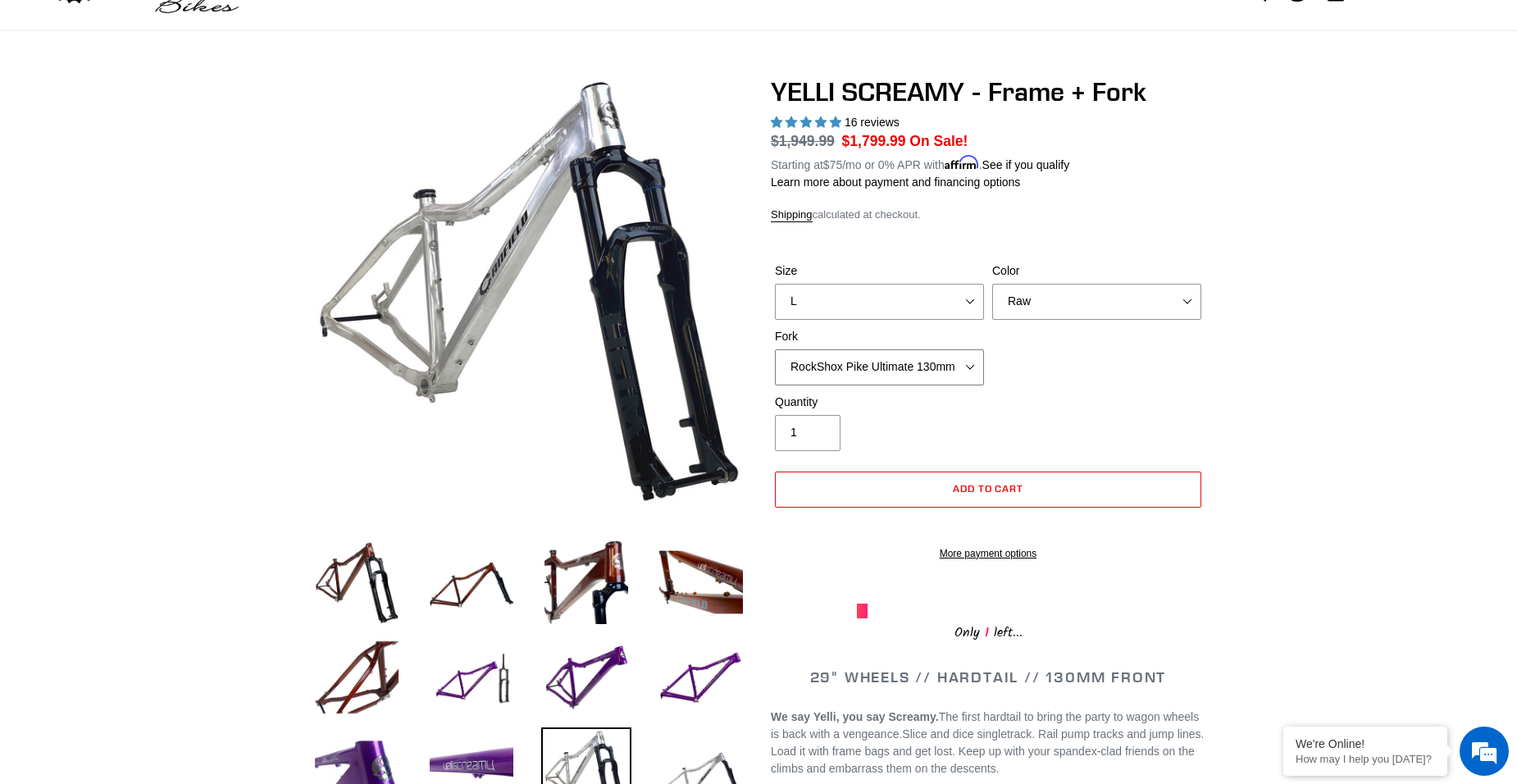
click at [849, 362] on select "Cane Creek Helm MKII 130mm Fox 34 SL Factory Grip X 130mm RockShox Pike Ultimat…" at bounding box center [879, 367] width 209 height 36
select select "Cane Creek Helm MKII 130mm"
click at [775, 350] on select "Cane Creek Helm MKII 130mm Fox 34 SL Factory Grip X 130mm RockShox Pike Ultimat…" at bounding box center [879, 367] width 209 height 36
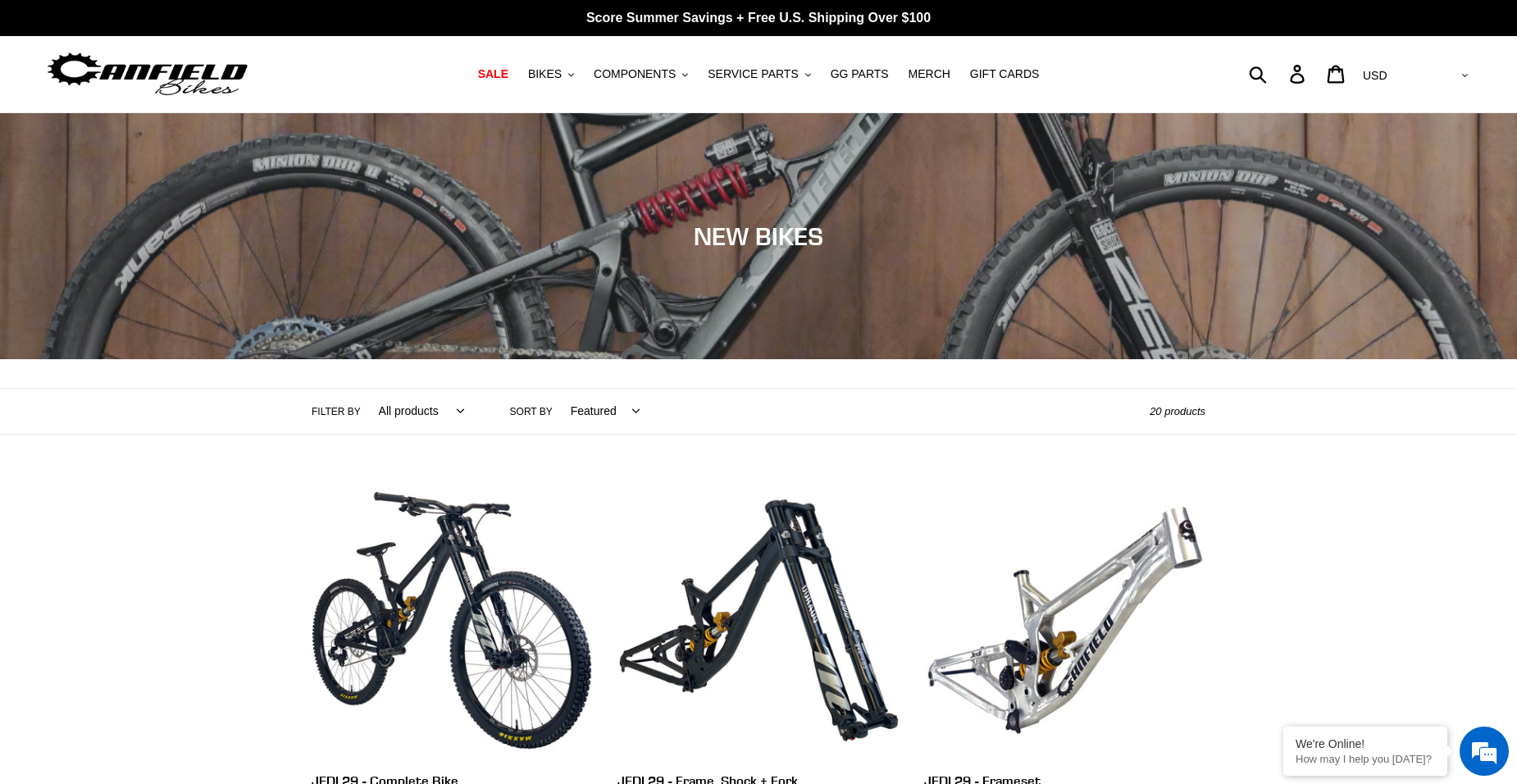
click at [104, 75] on img at bounding box center [147, 74] width 205 height 52
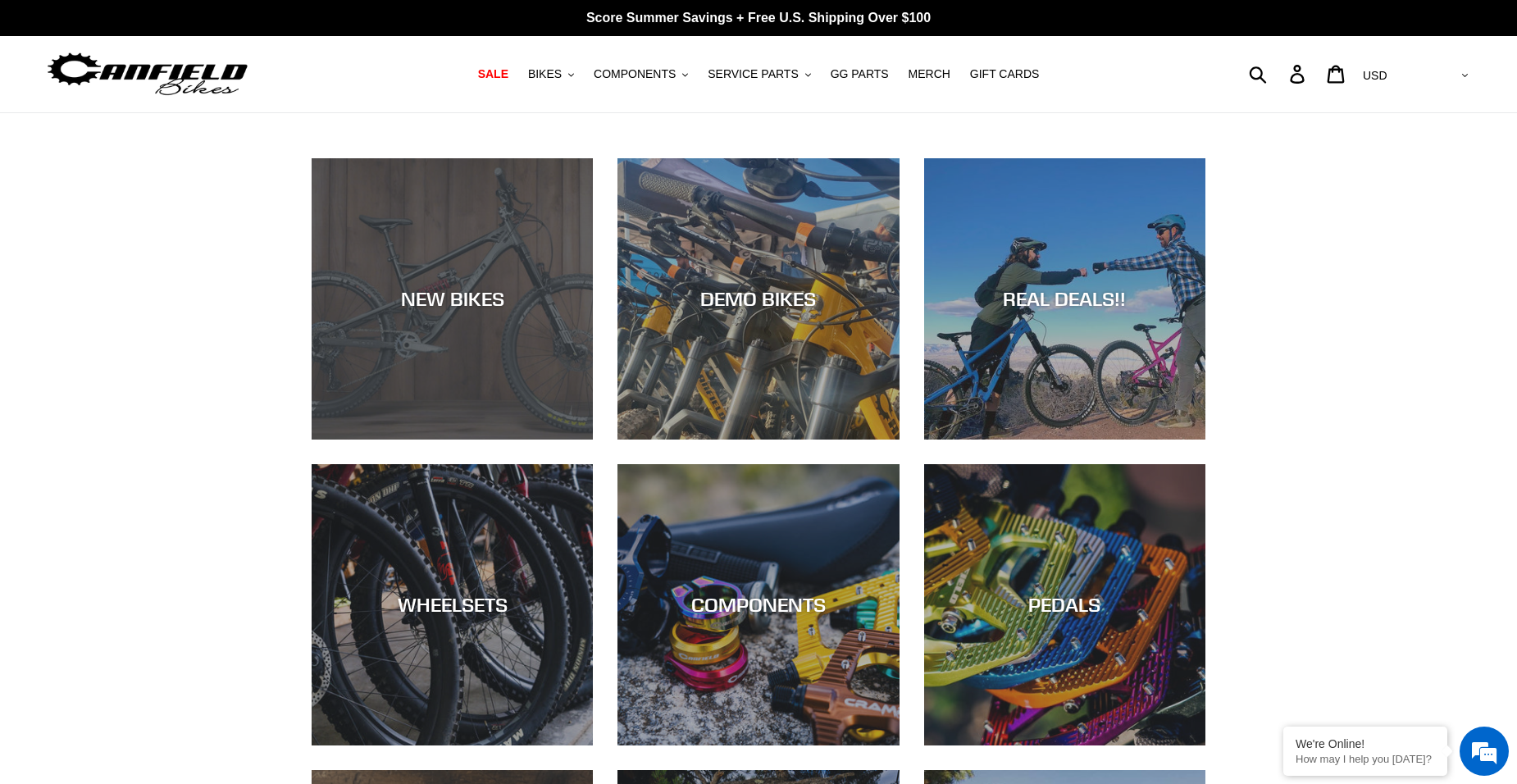
click at [486, 440] on div "NEW BIKES" at bounding box center [452, 440] width 282 height 0
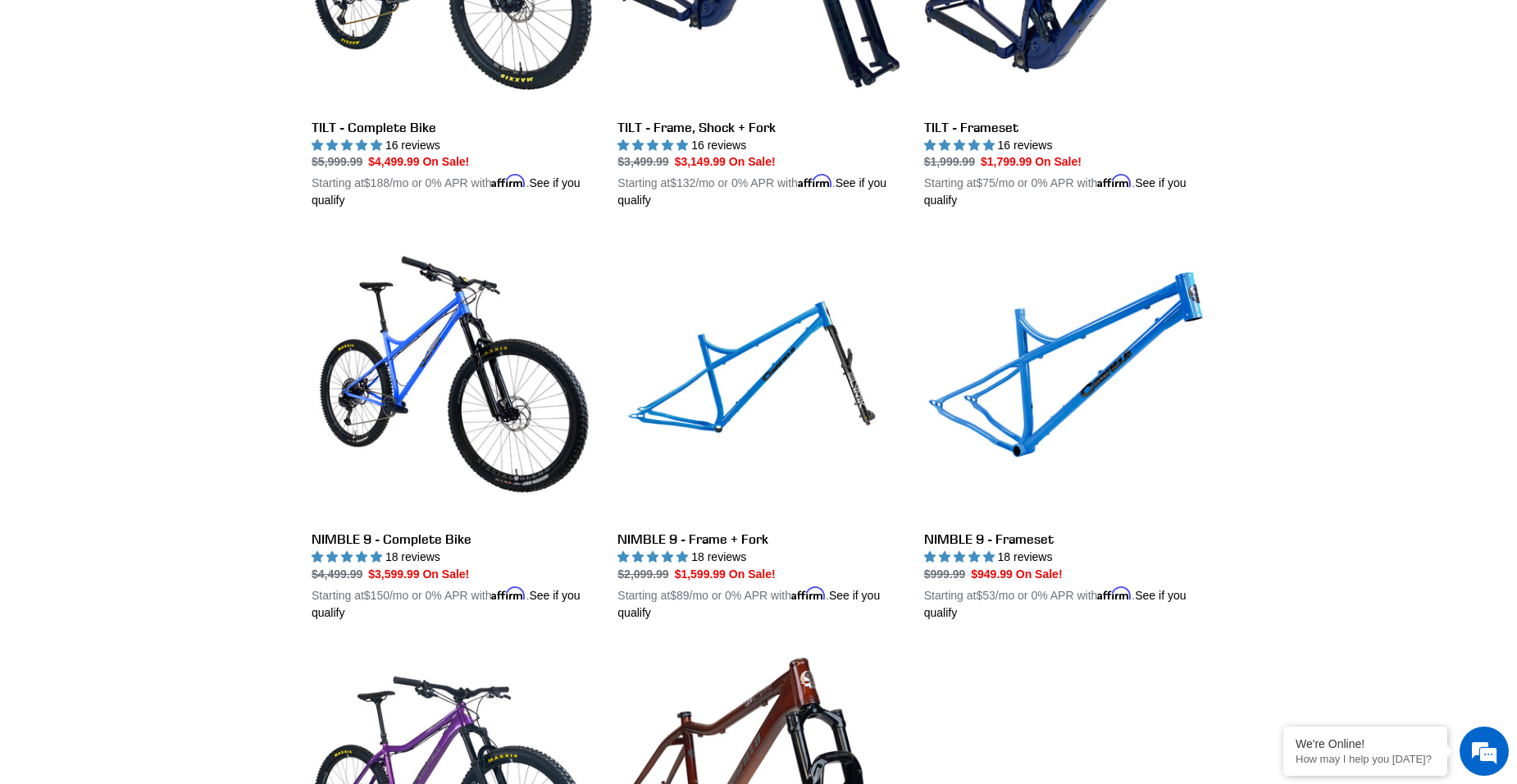
scroll to position [2296, 0]
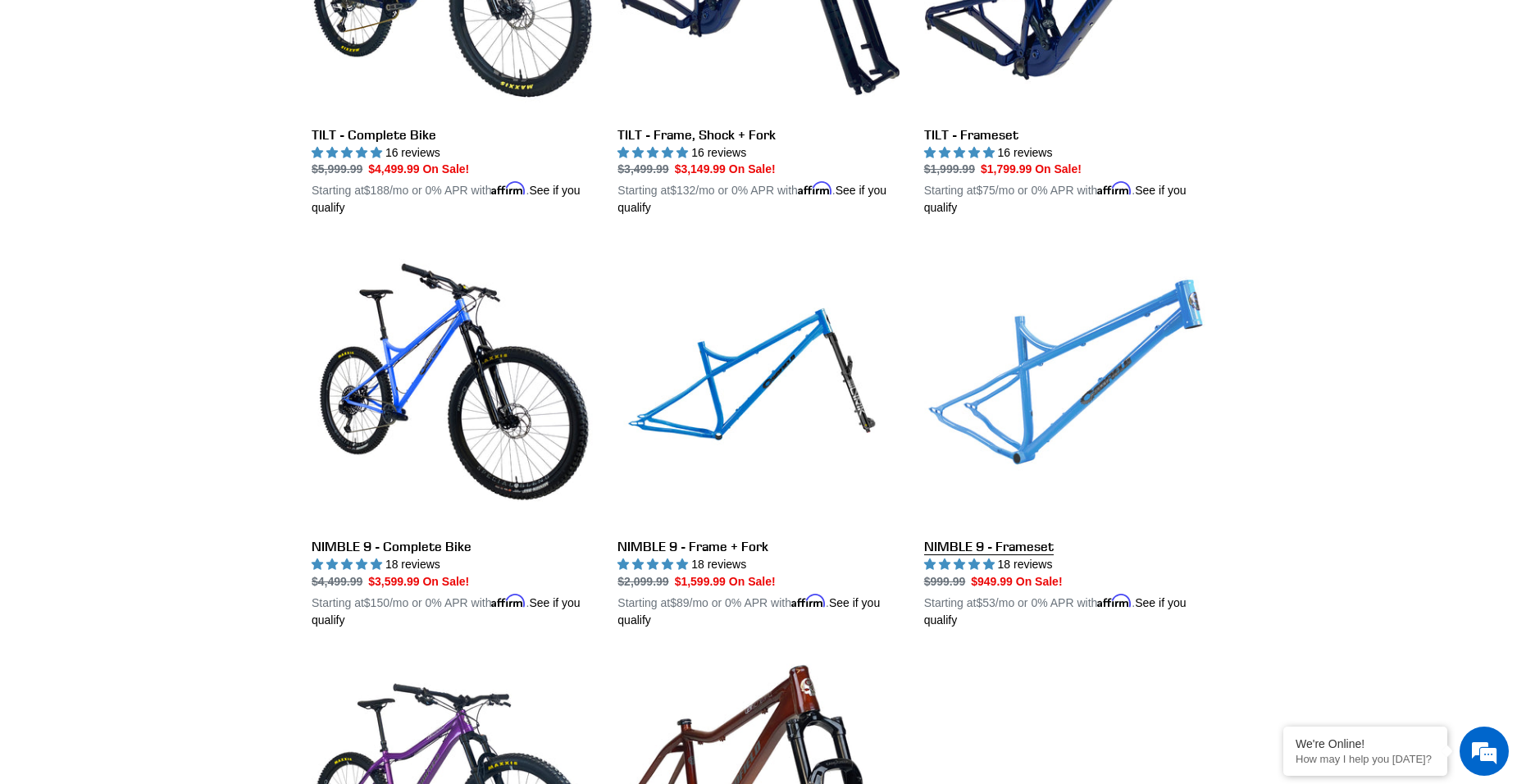
click at [981, 536] on link "NIMBLE 9 - Frameset" at bounding box center [1065, 437] width 282 height 384
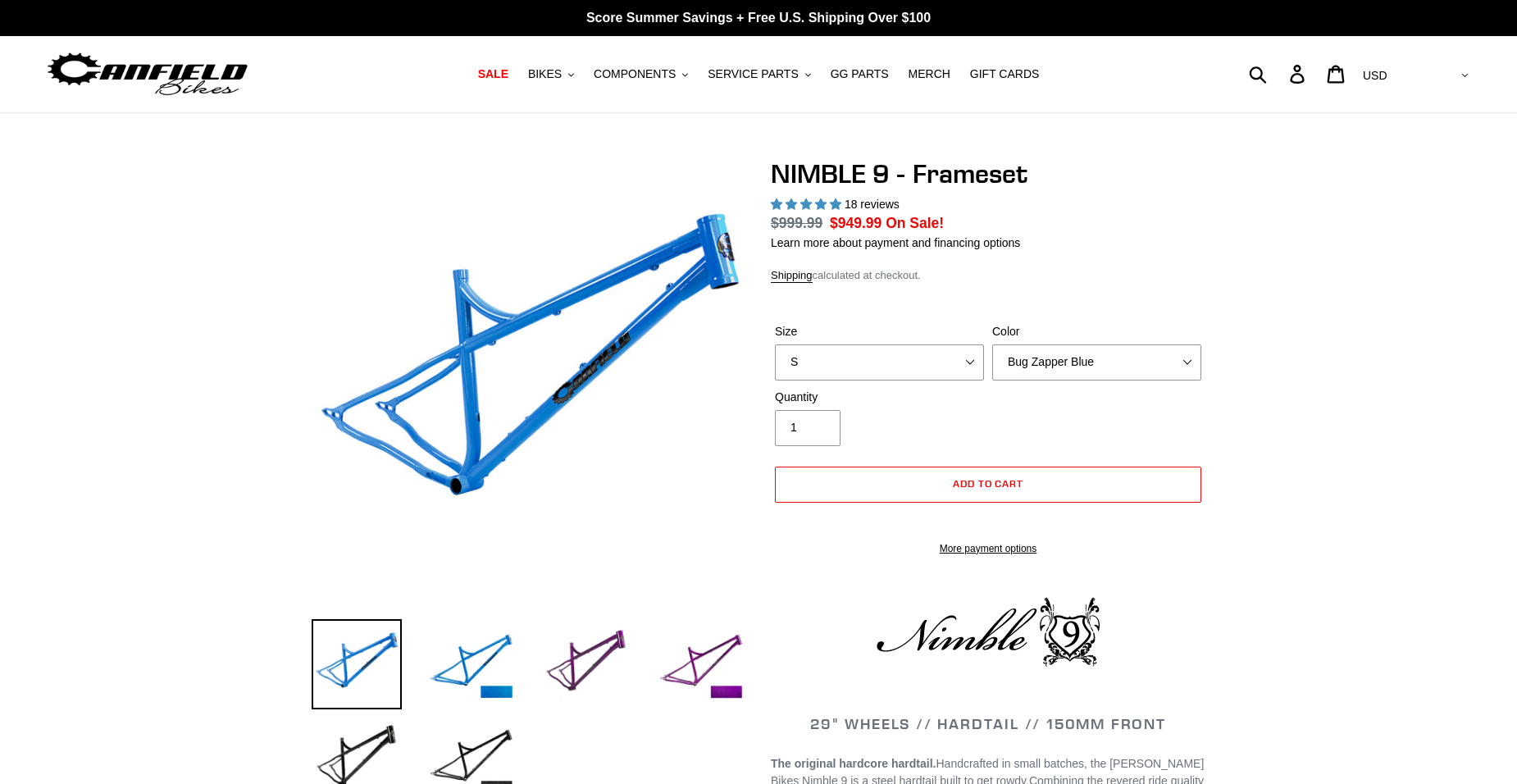
select select "highest-rating"
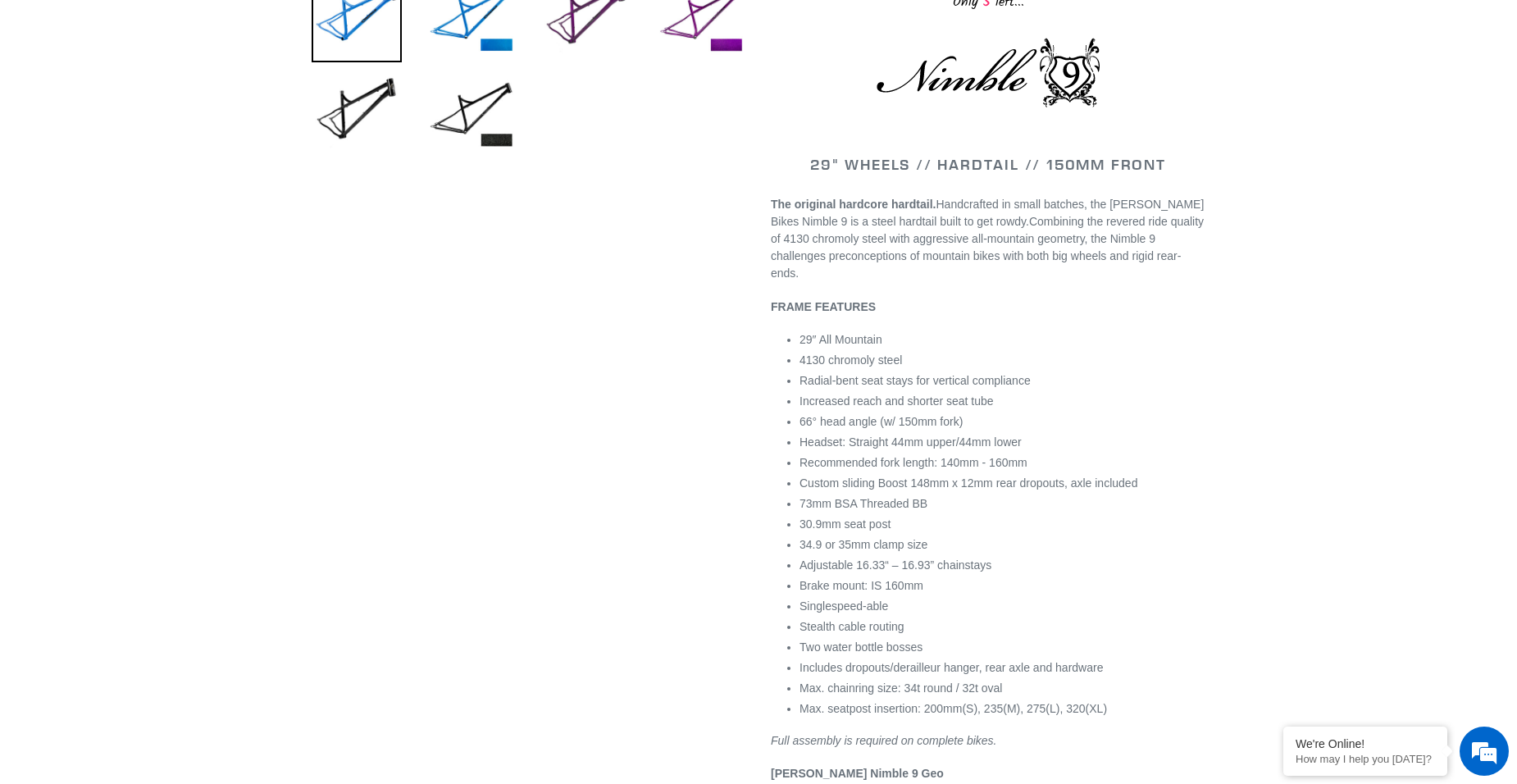
scroll to position [656, 0]
